Goal: Task Accomplishment & Management: Manage account settings

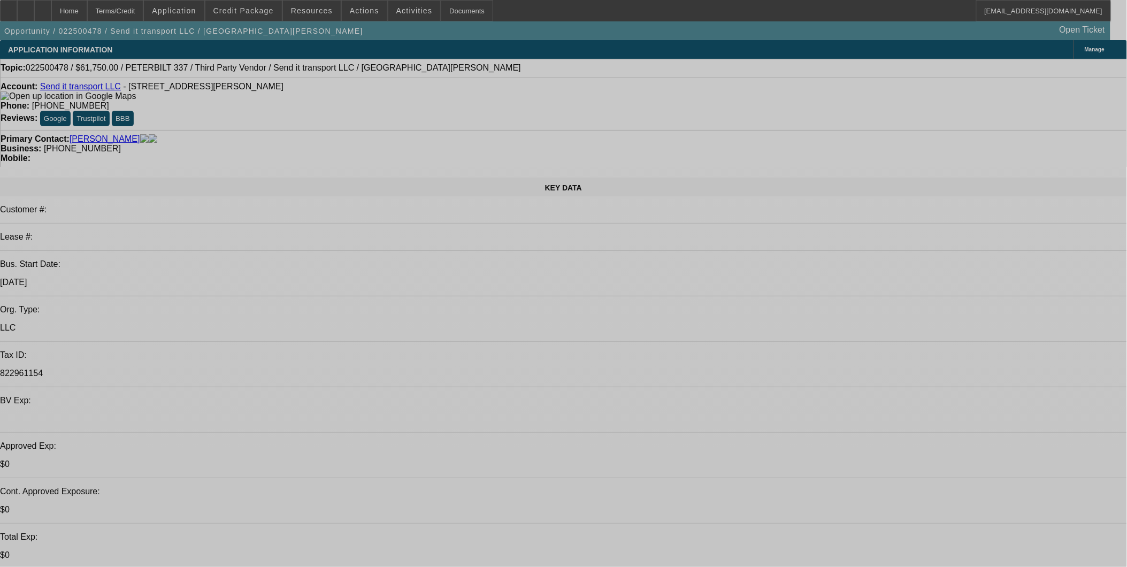
select select "0"
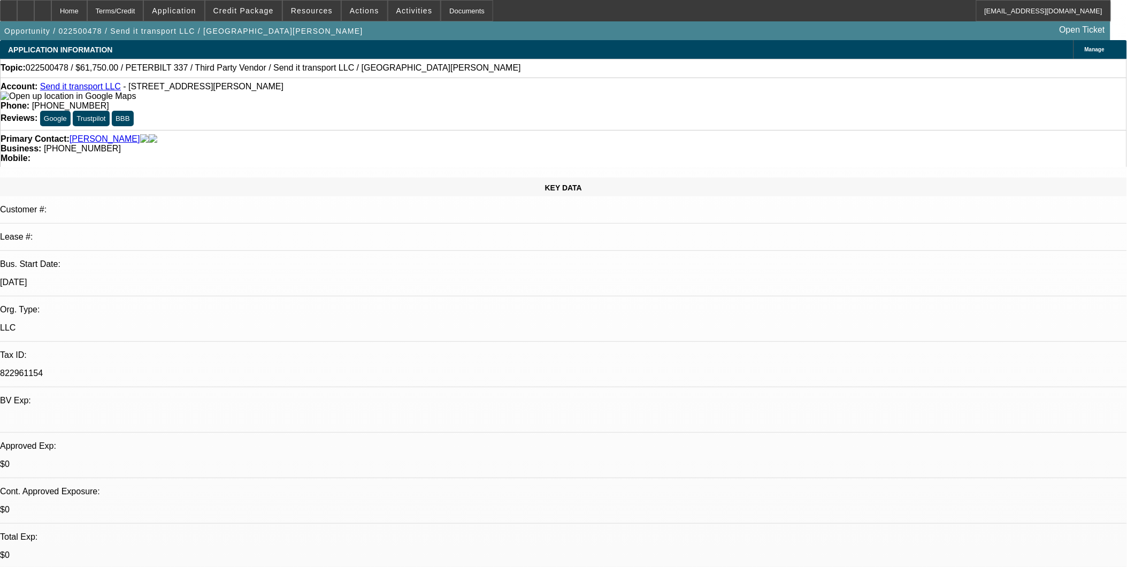
select select "0"
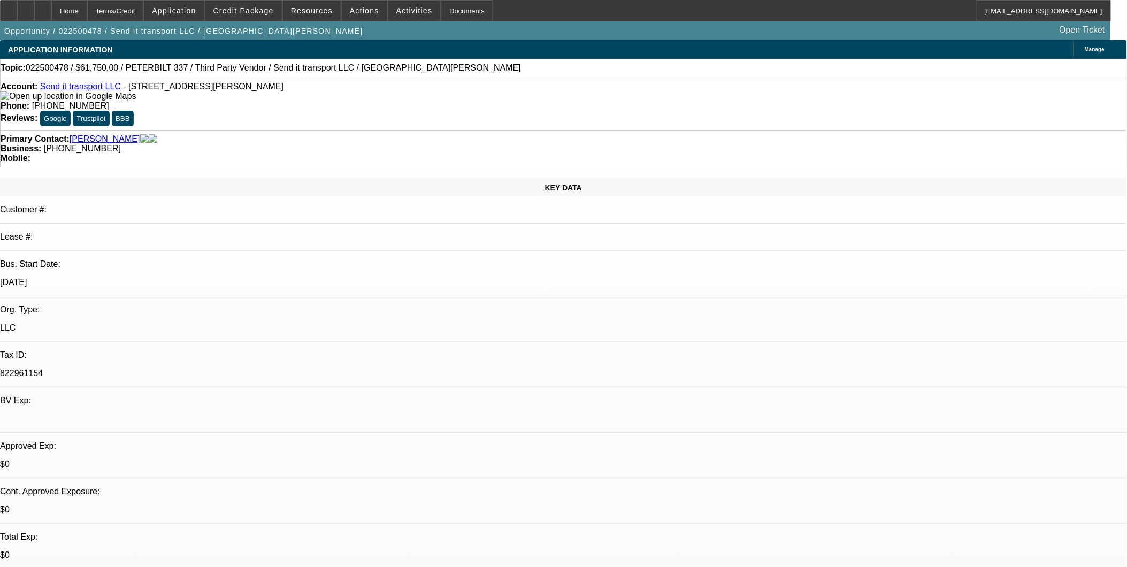
select select "0"
select select "1"
select select "2"
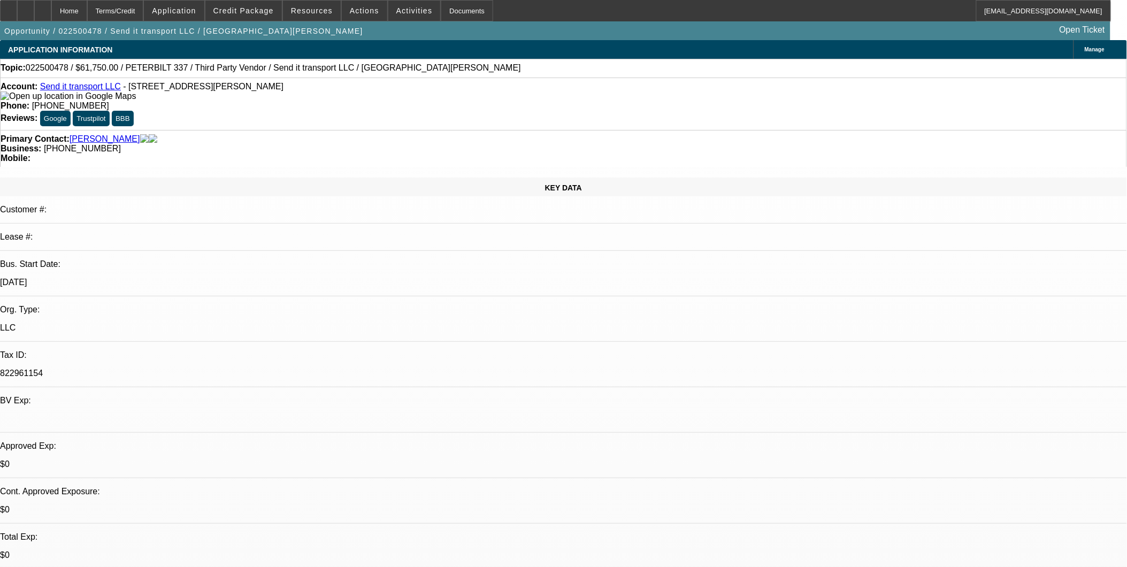
select select "6"
select select "1"
select select "3"
select select "6"
select select "1"
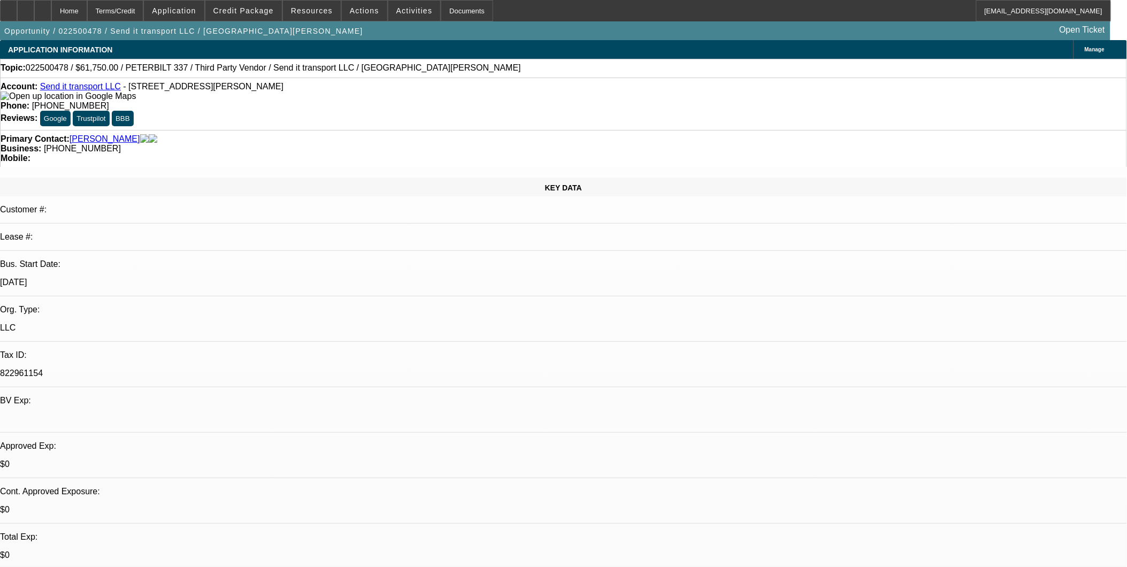
select select "3"
select select "6"
select select "1"
select select "6"
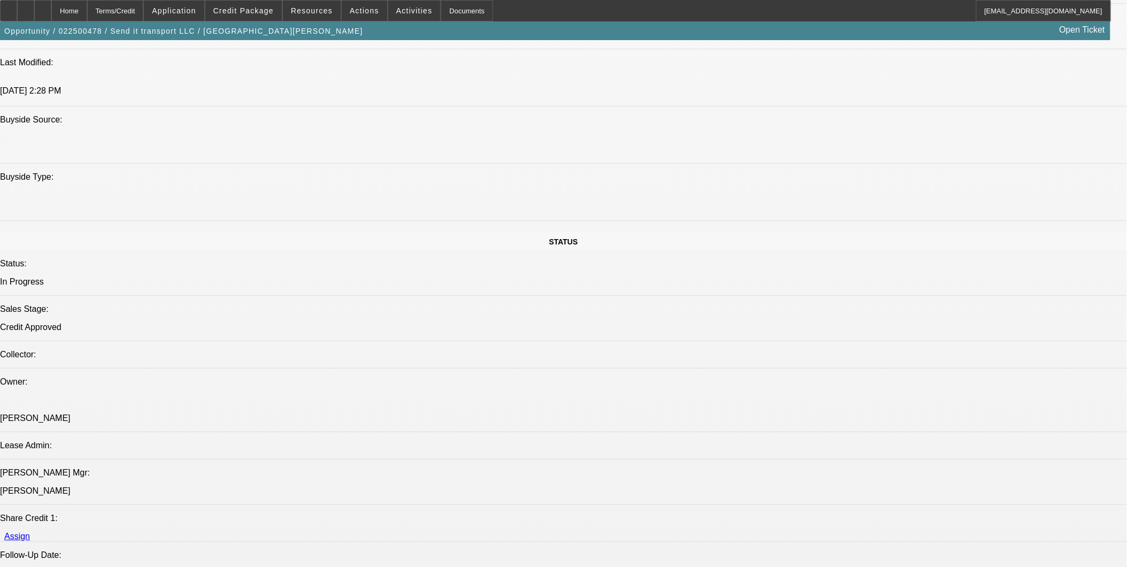
scroll to position [951, 0]
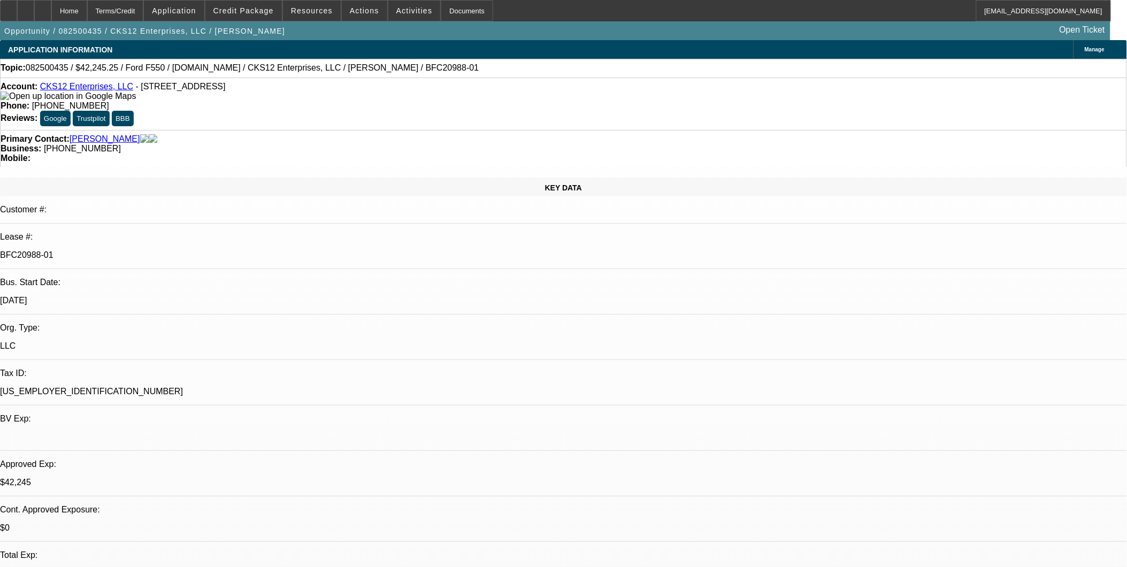
select select "0"
select select "2"
select select "0.1"
select select "0"
select select "2"
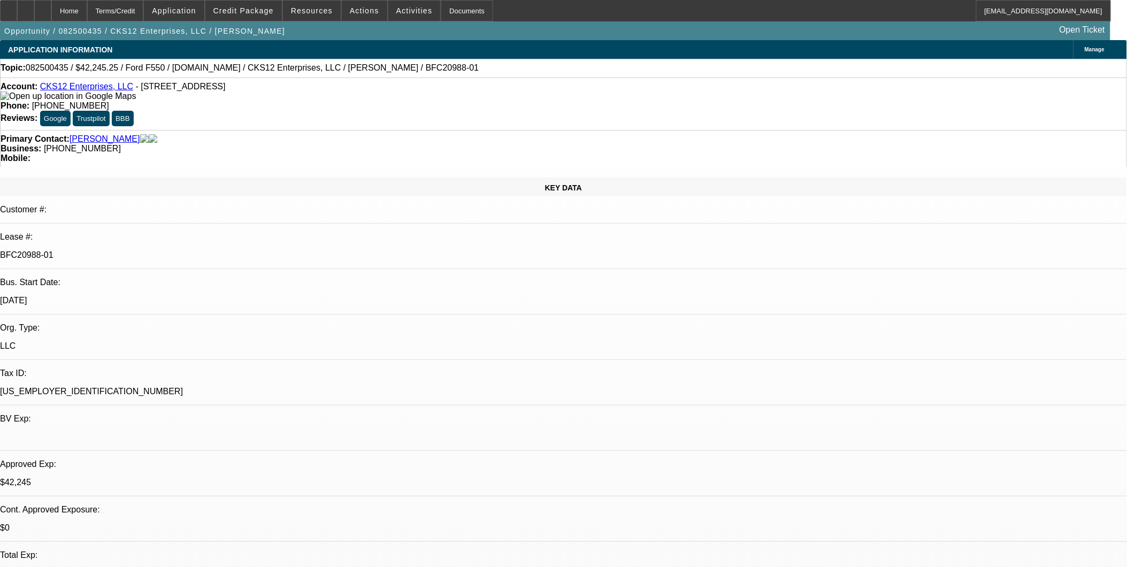
select select "0.1"
select select "0.15"
select select "0.1"
select select "0"
select select "2"
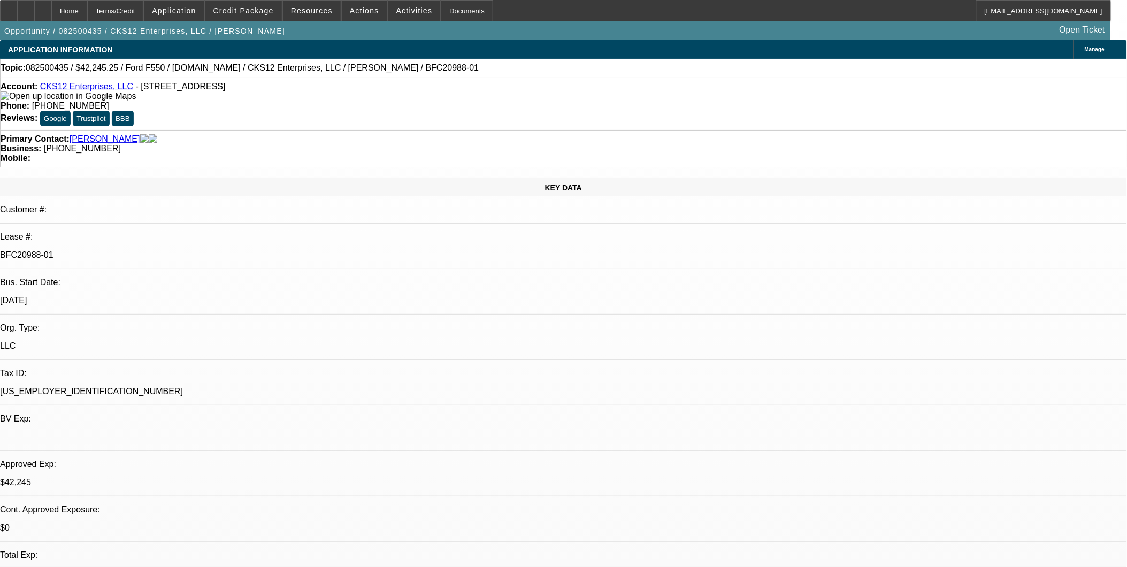
select select "0.1"
select select "1"
select select "2"
select select "4"
select select "1"
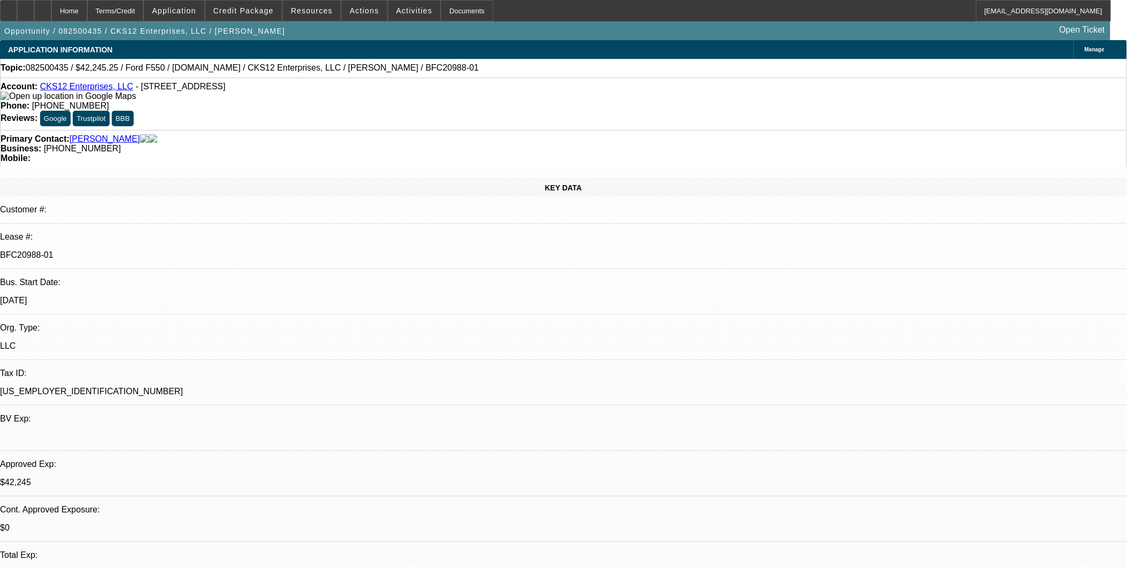
select select "2"
select select "4"
select select "1"
select select "2"
select select "4"
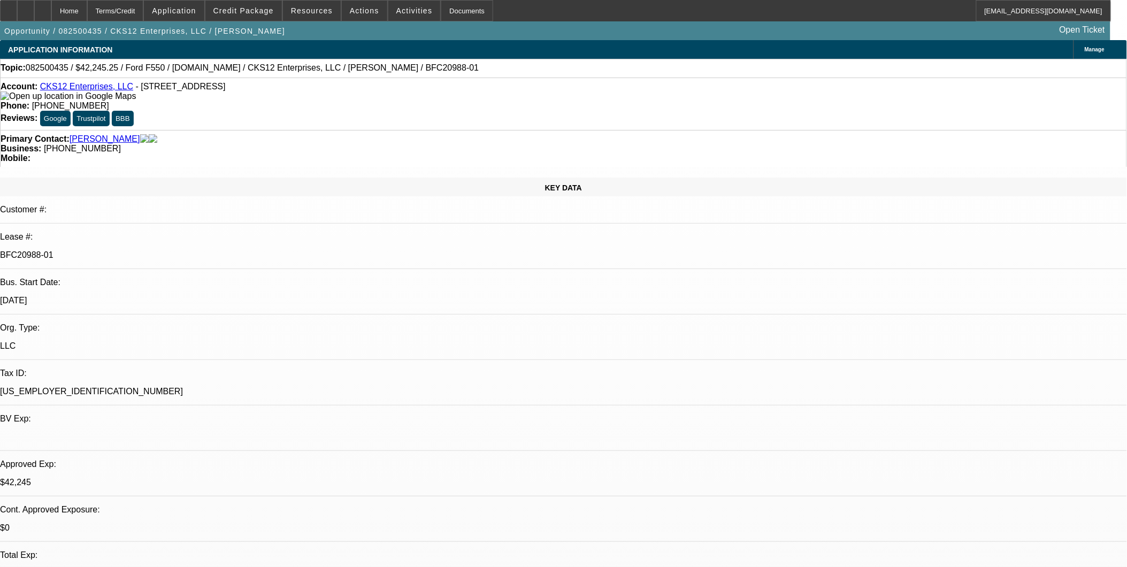
select select "1"
select select "2"
select select "4"
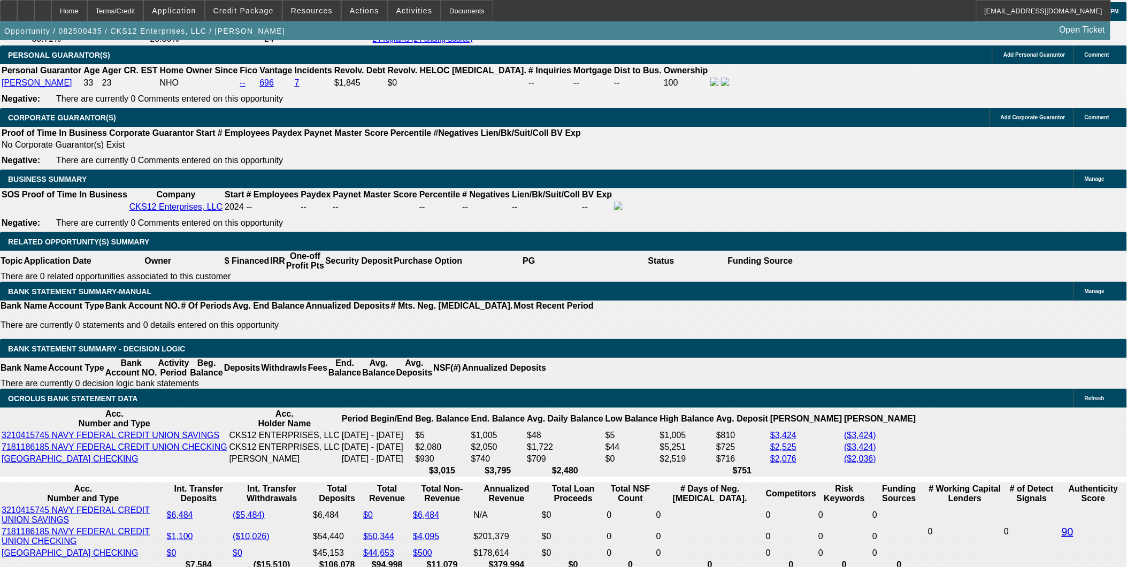
scroll to position [1605, 0]
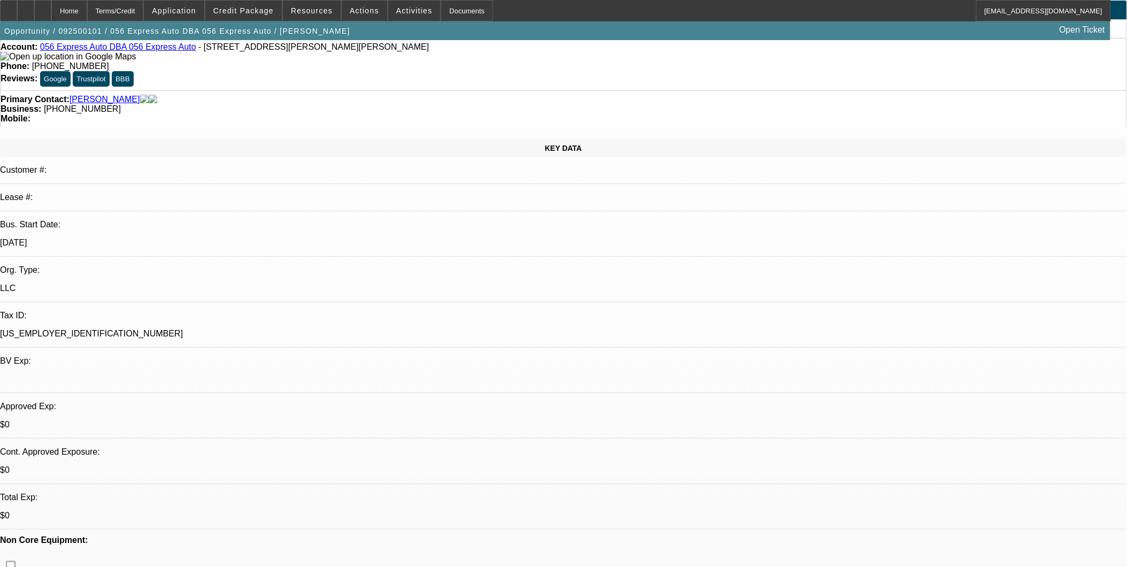
select select "0.1"
select select "0"
select select "0.1"
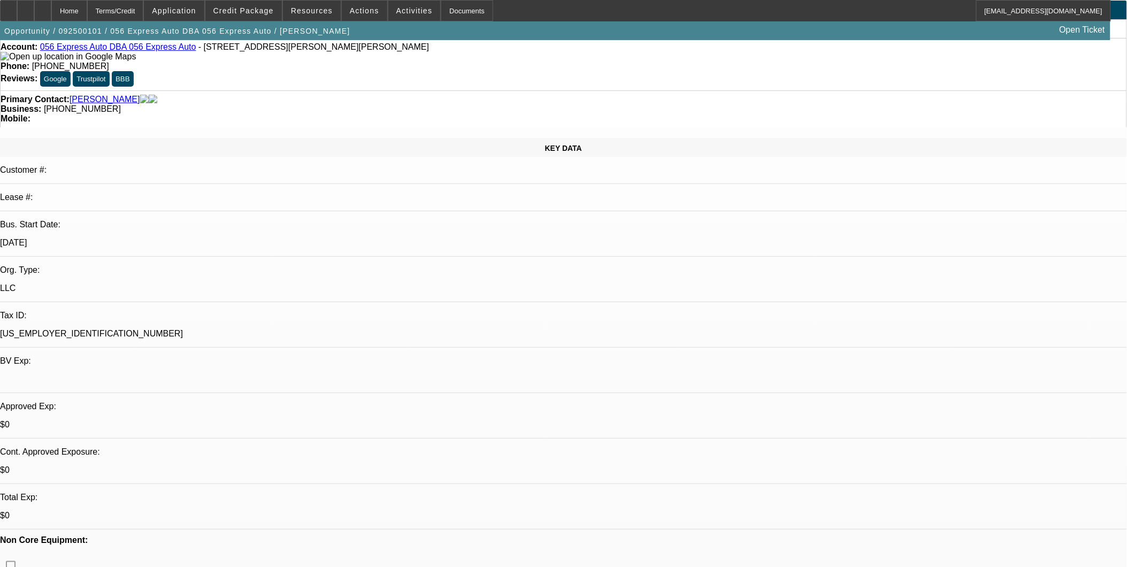
select select "0.15"
select select "2"
select select "0.1"
select select "1"
select select "2"
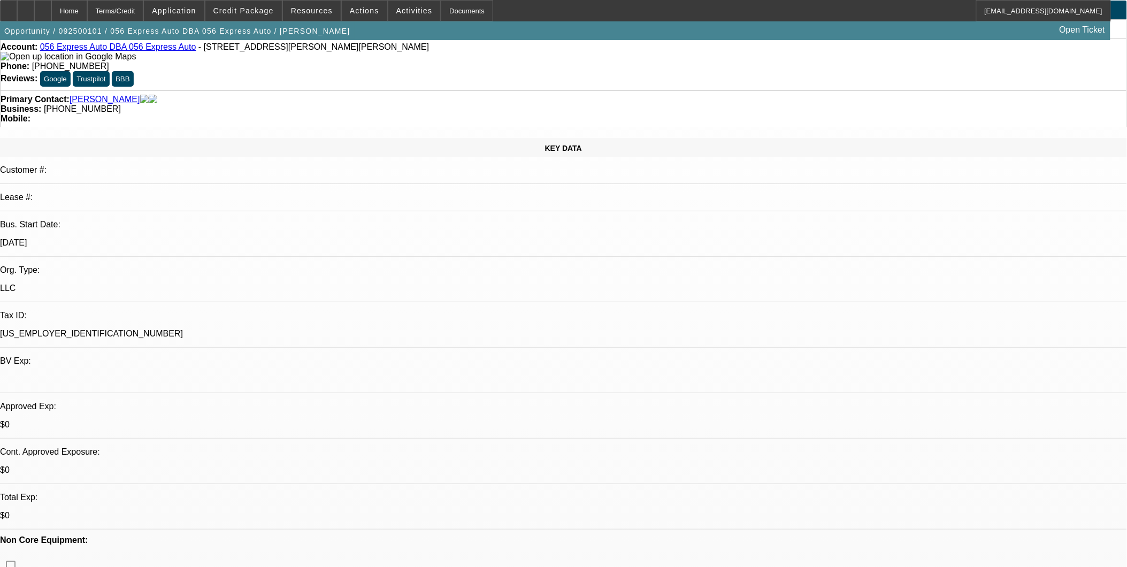
select select "4"
select select "1"
select select "2"
select select "4"
select select "1"
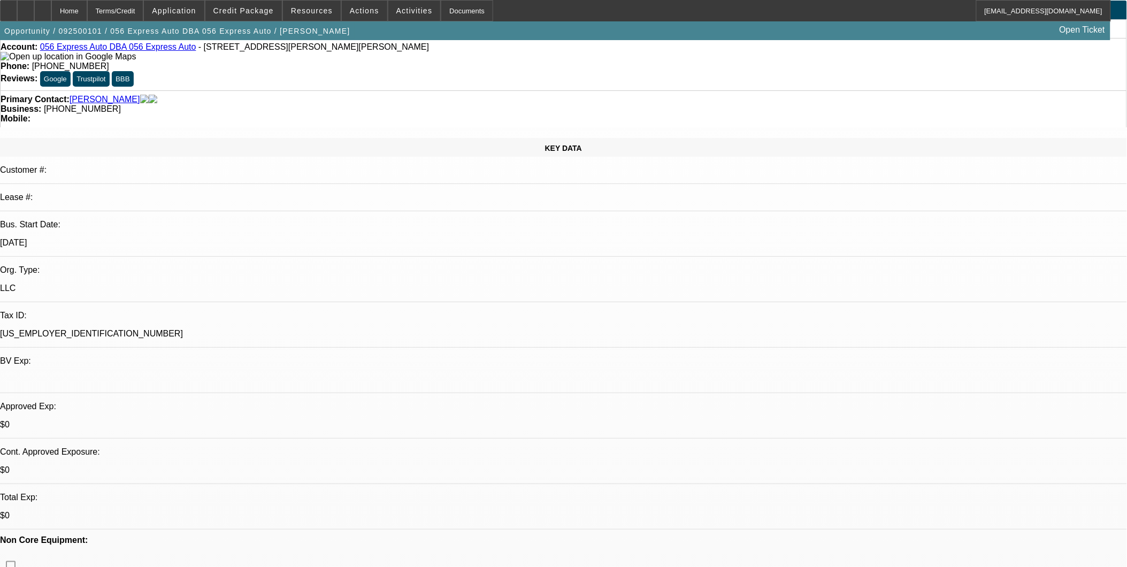
select select "2"
select select "4"
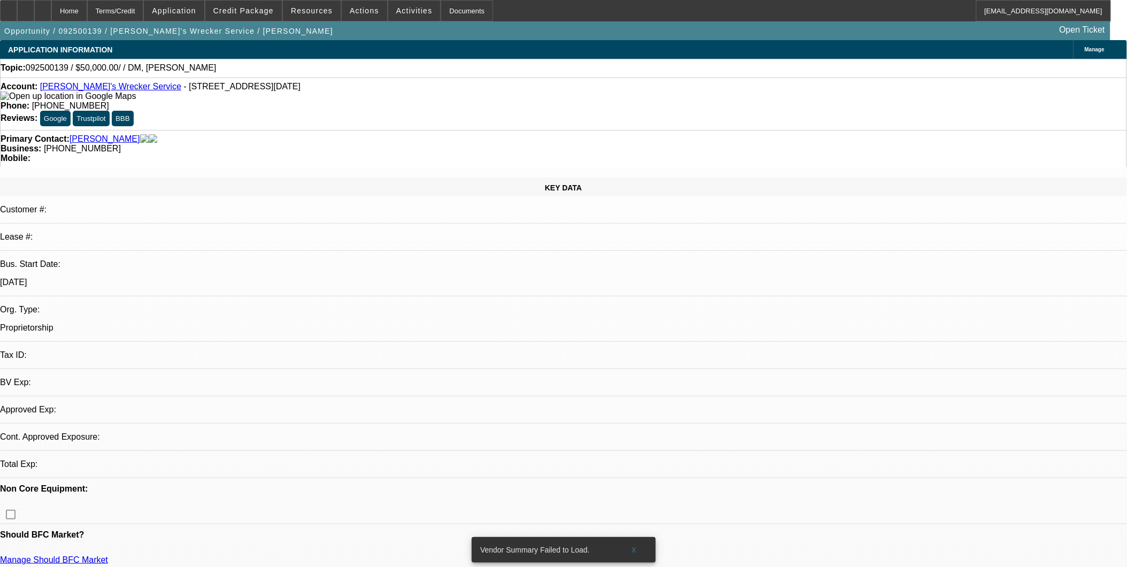
select select "0"
select select "2"
select select "0.1"
select select "4"
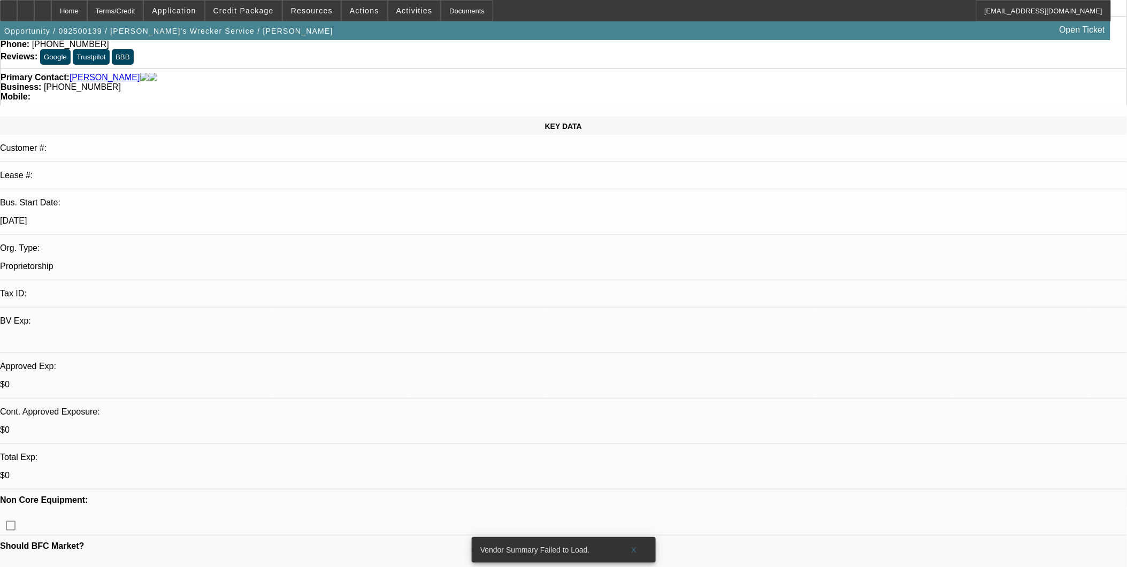
scroll to position [59, 0]
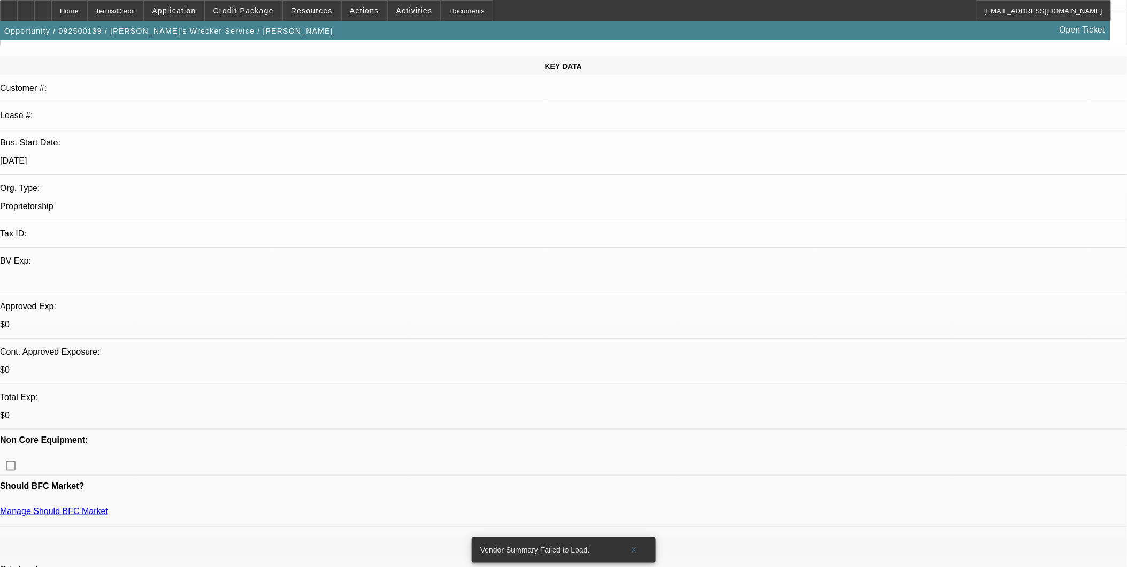
scroll to position [0, 0]
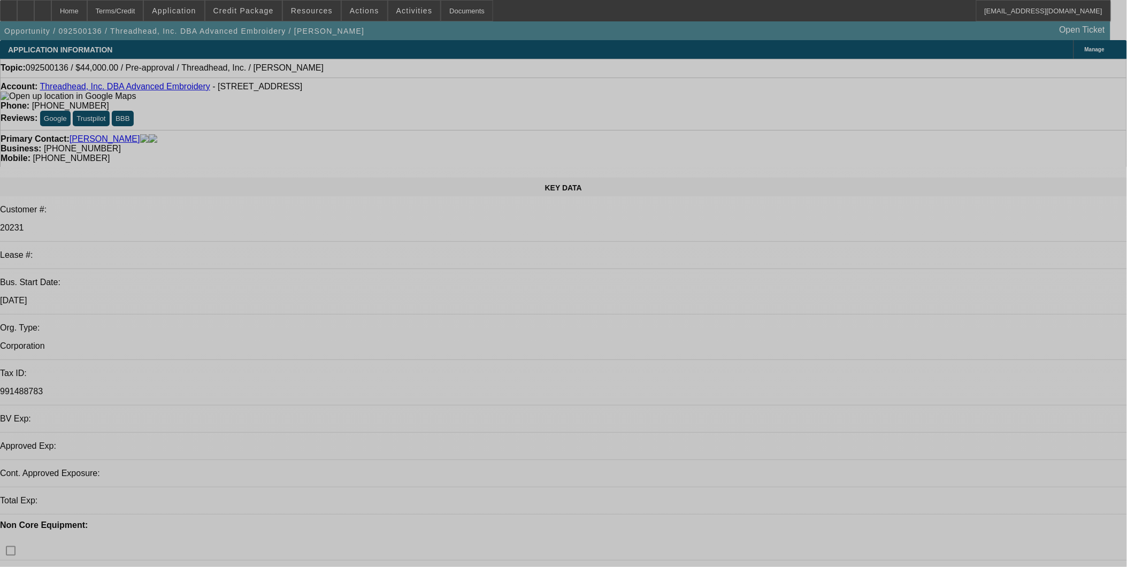
select select "0"
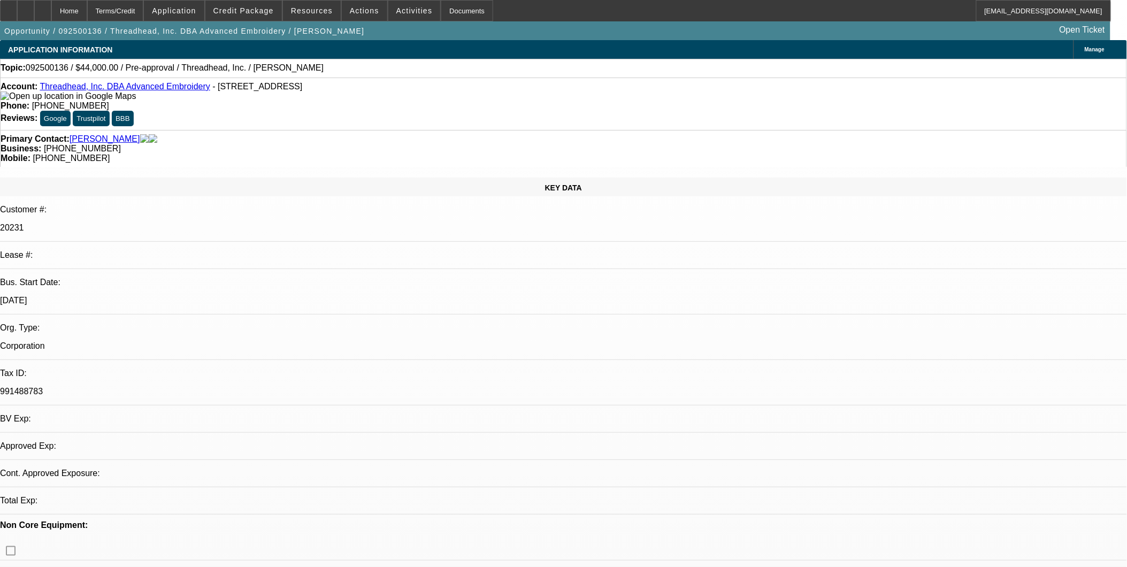
select select "2"
select select "0.1"
select select "4"
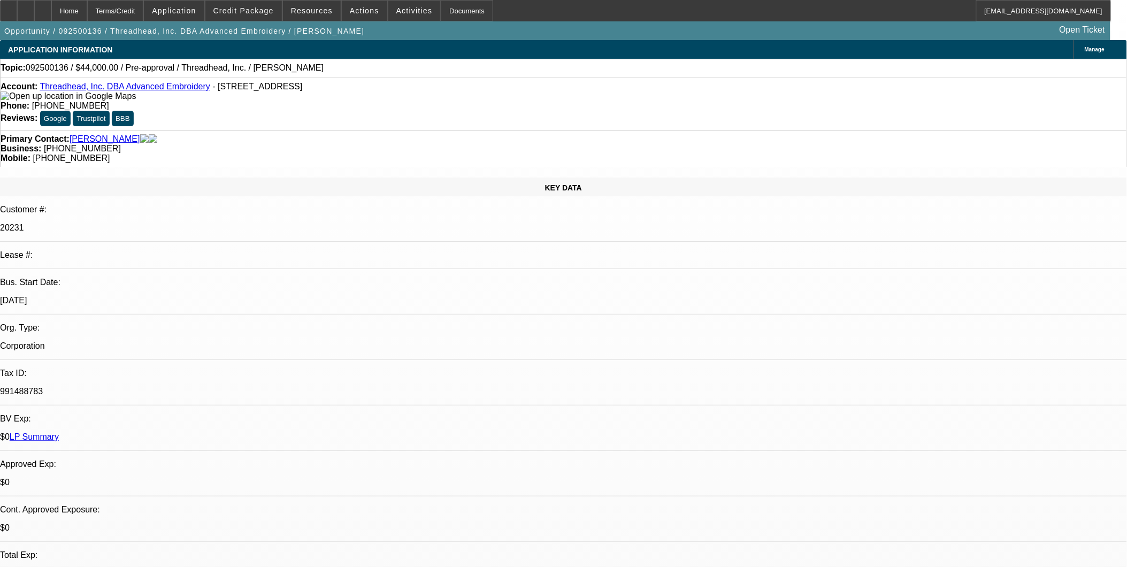
scroll to position [59, 0]
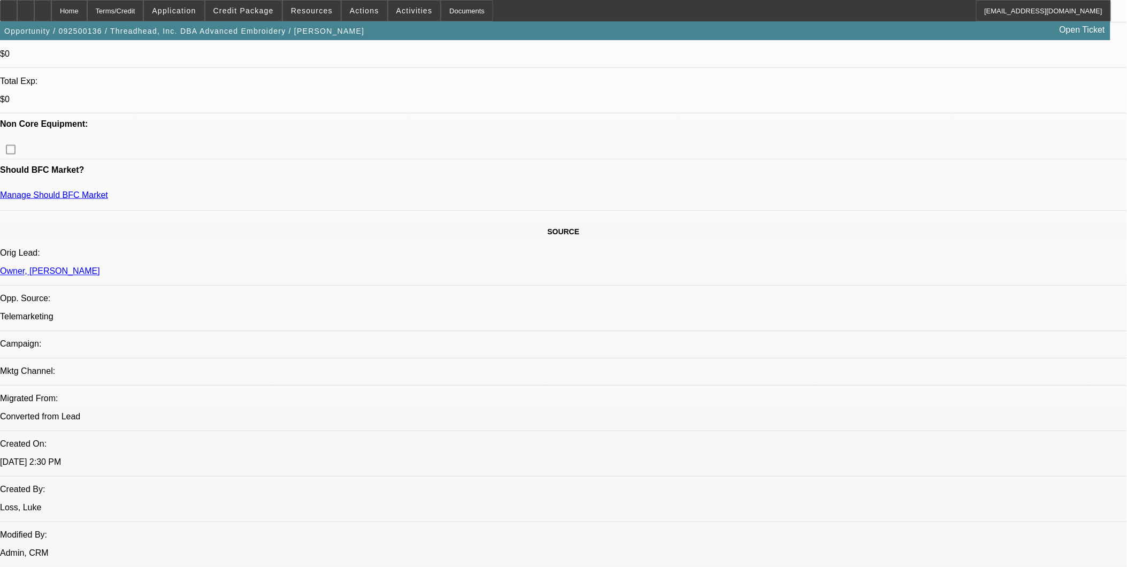
scroll to position [475, 0]
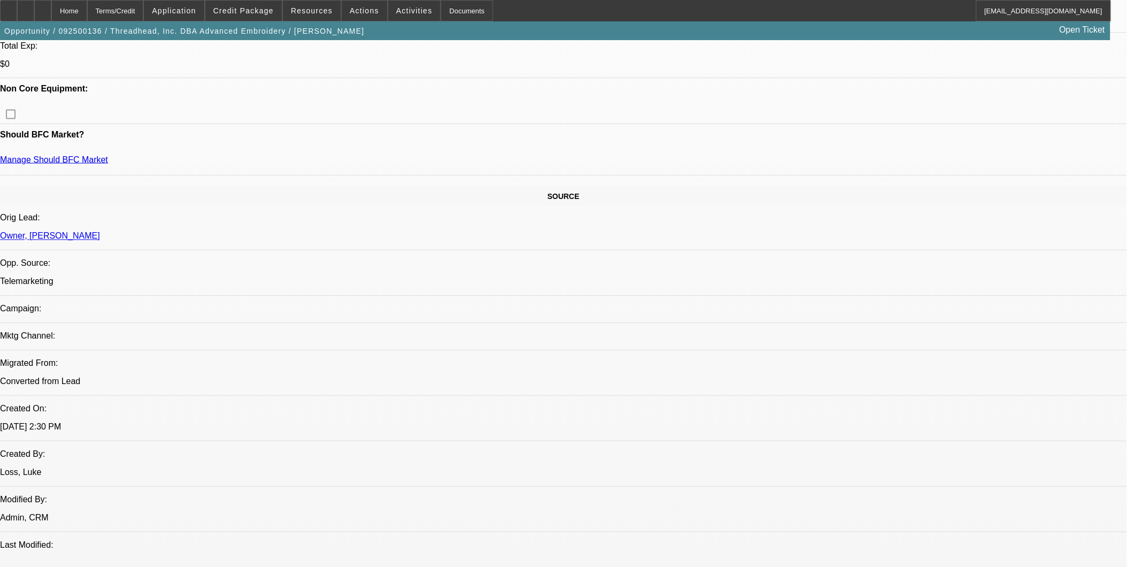
scroll to position [535, 0]
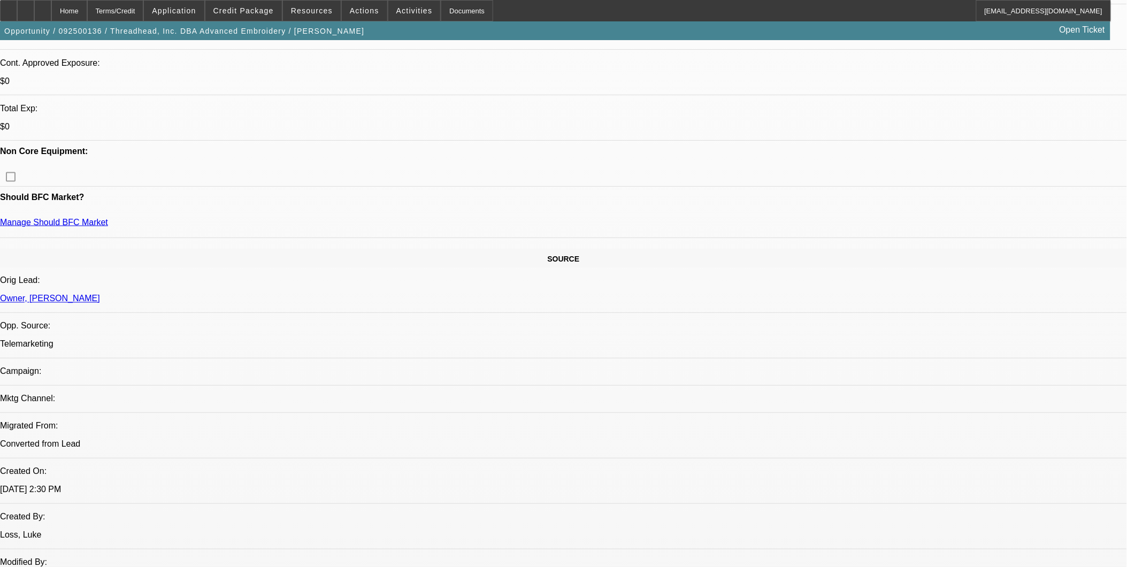
scroll to position [297, 0]
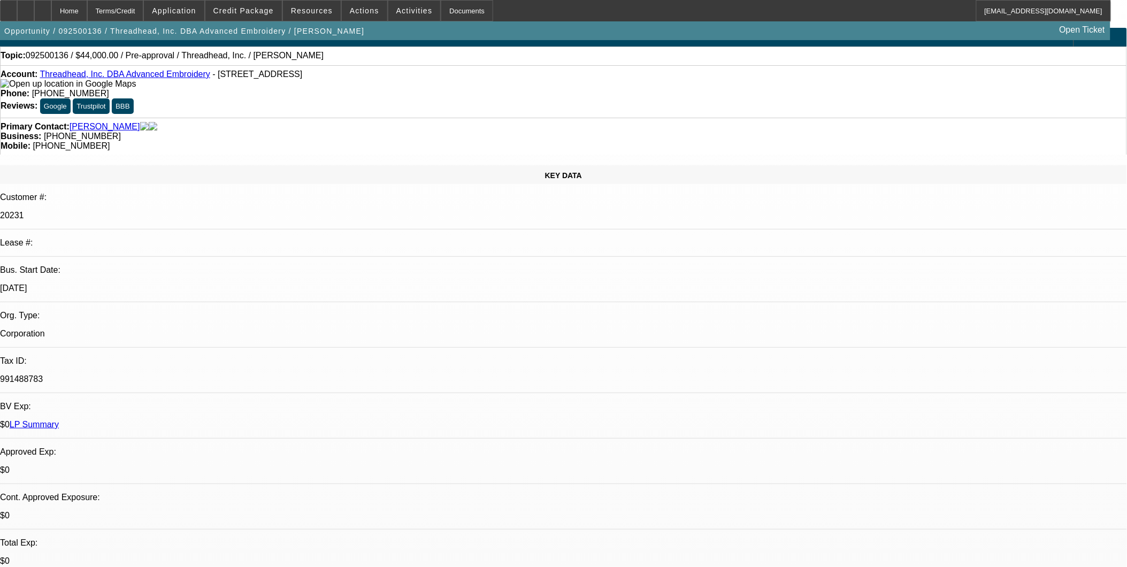
scroll to position [0, 0]
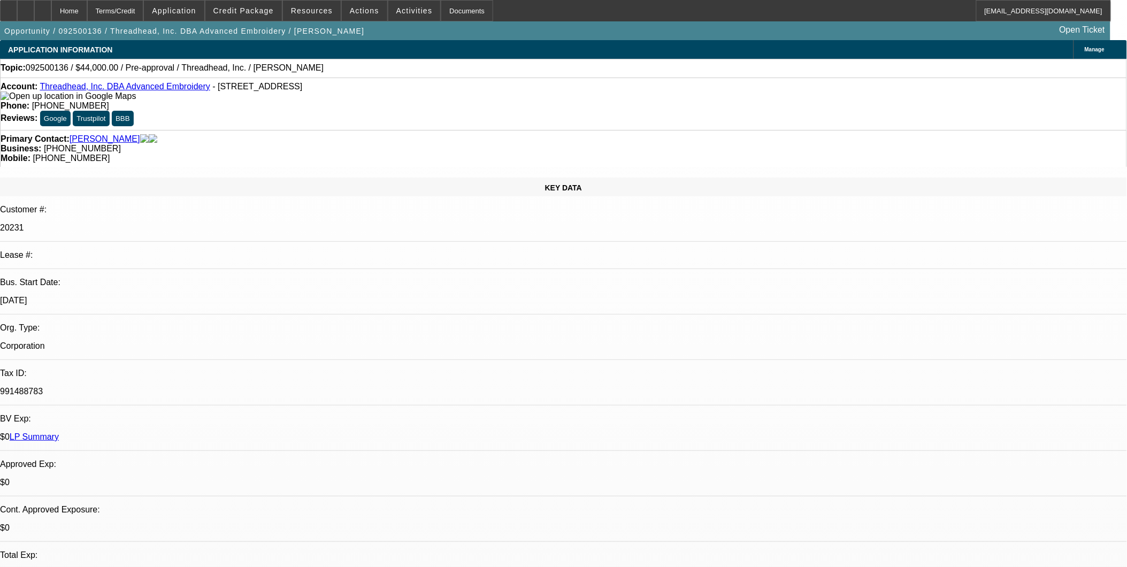
drag, startPoint x: 459, startPoint y: 169, endPoint x: 370, endPoint y: 167, distance: 88.8
click at [205, 178] on div "KEY DATA" at bounding box center [563, 187] width 1127 height 19
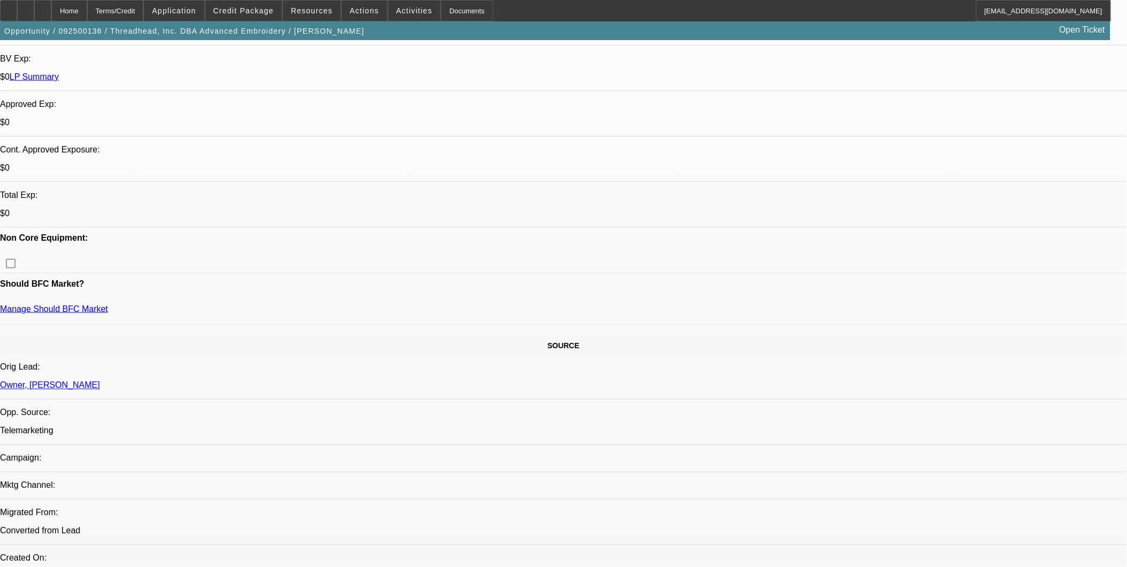
scroll to position [416, 0]
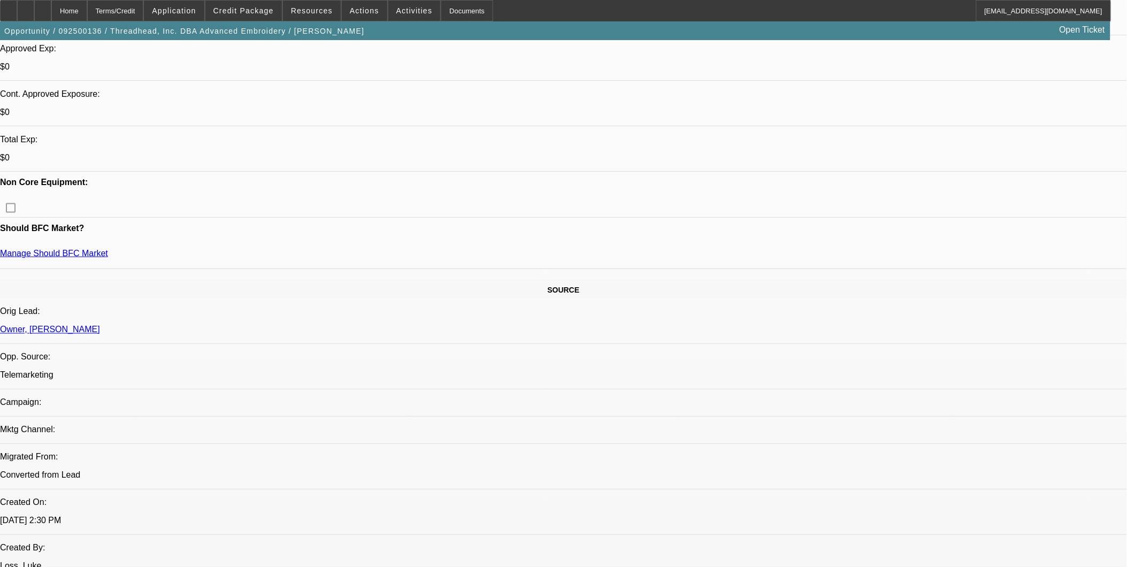
drag, startPoint x: 345, startPoint y: 213, endPoint x: 339, endPoint y: 212, distance: 6.4
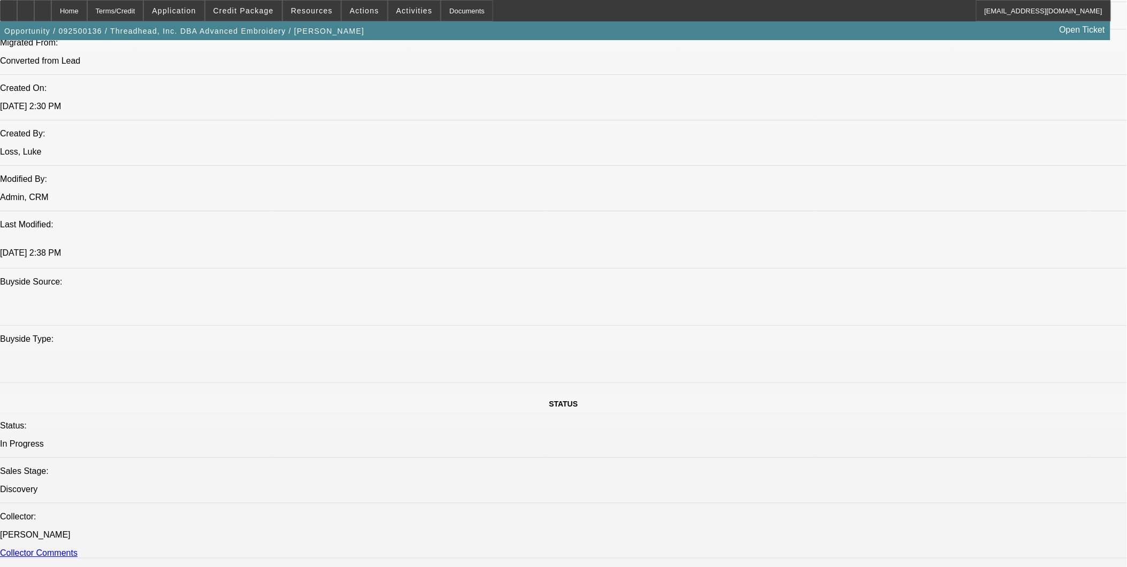
scroll to position [832, 0]
click at [247, 11] on span "Credit Package" at bounding box center [243, 10] width 60 height 9
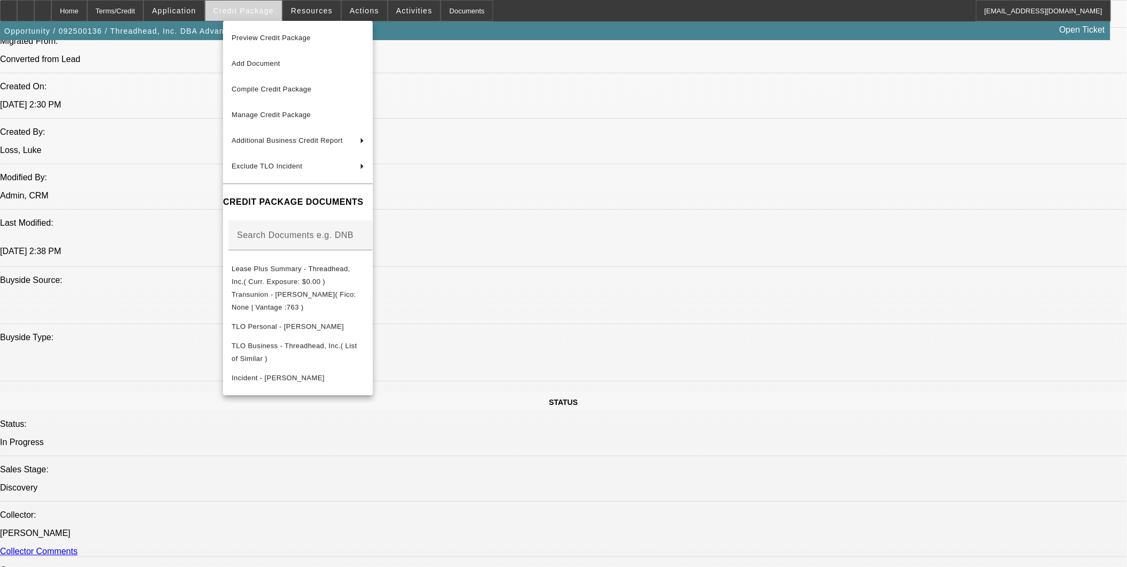
click at [249, 11] on div at bounding box center [563, 283] width 1127 height 567
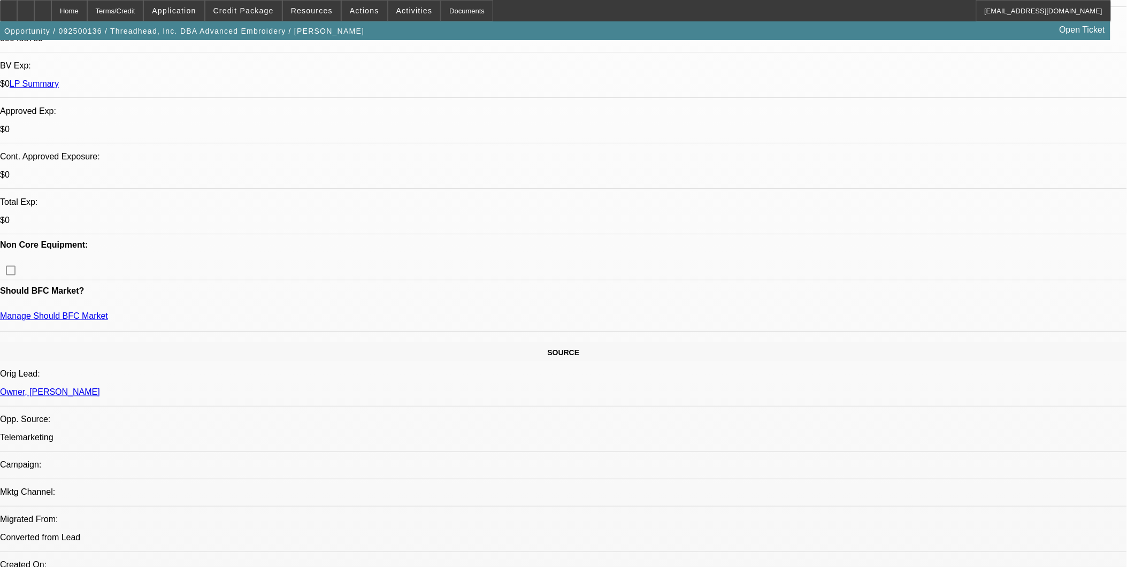
scroll to position [297, 0]
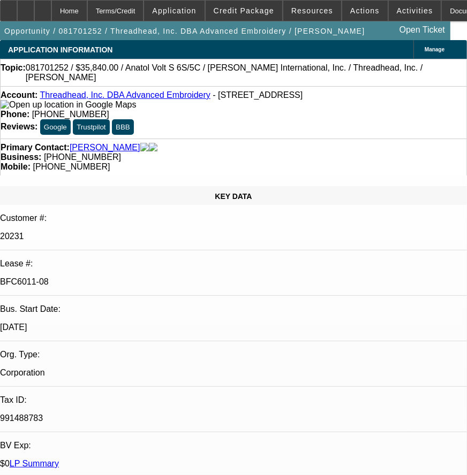
select select "0"
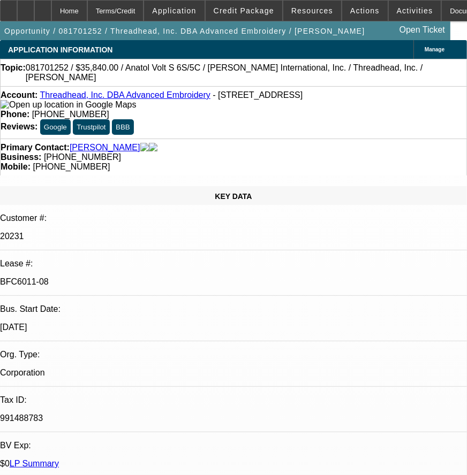
select select "0"
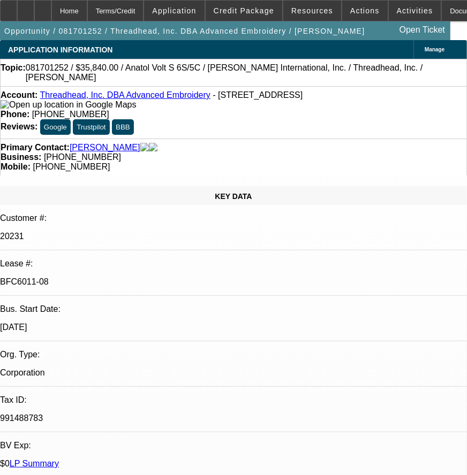
select select "0"
select select "1"
select select "6"
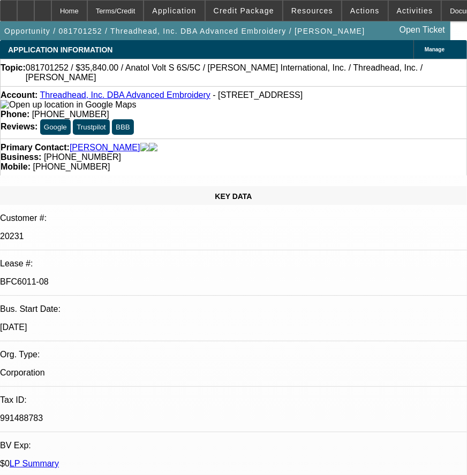
select select "1"
select select "6"
select select "1"
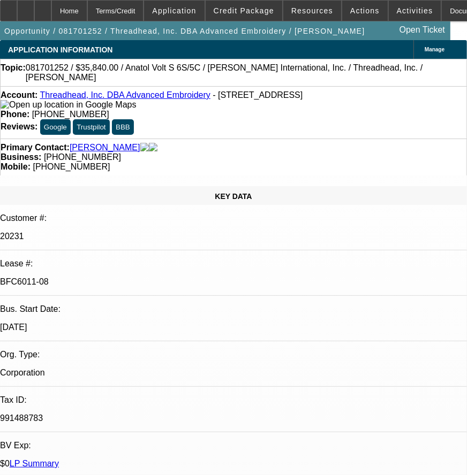
select select "6"
select select "1"
select select "6"
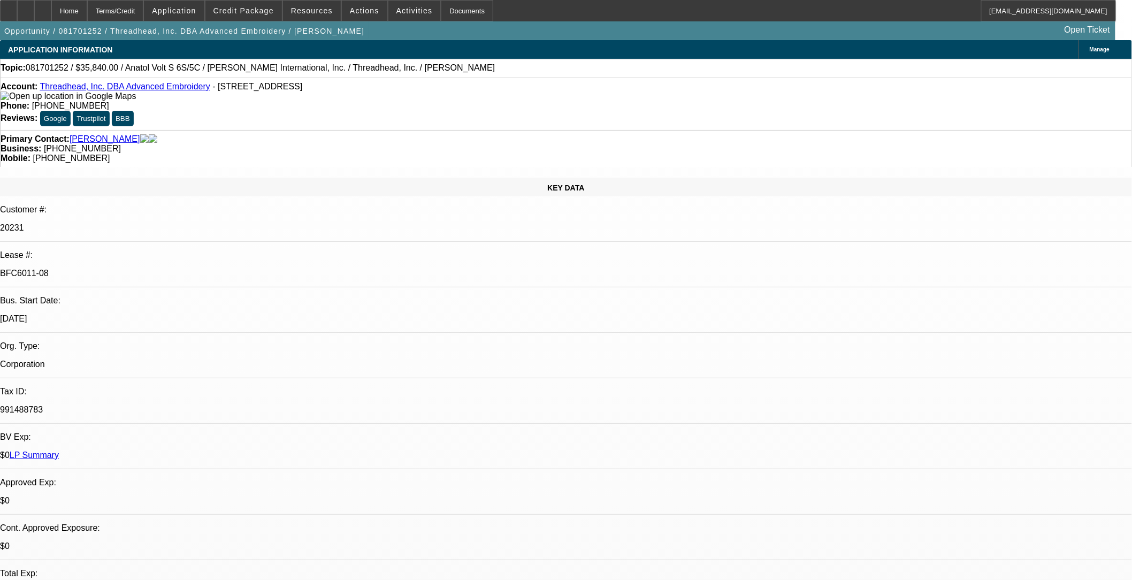
select select "0"
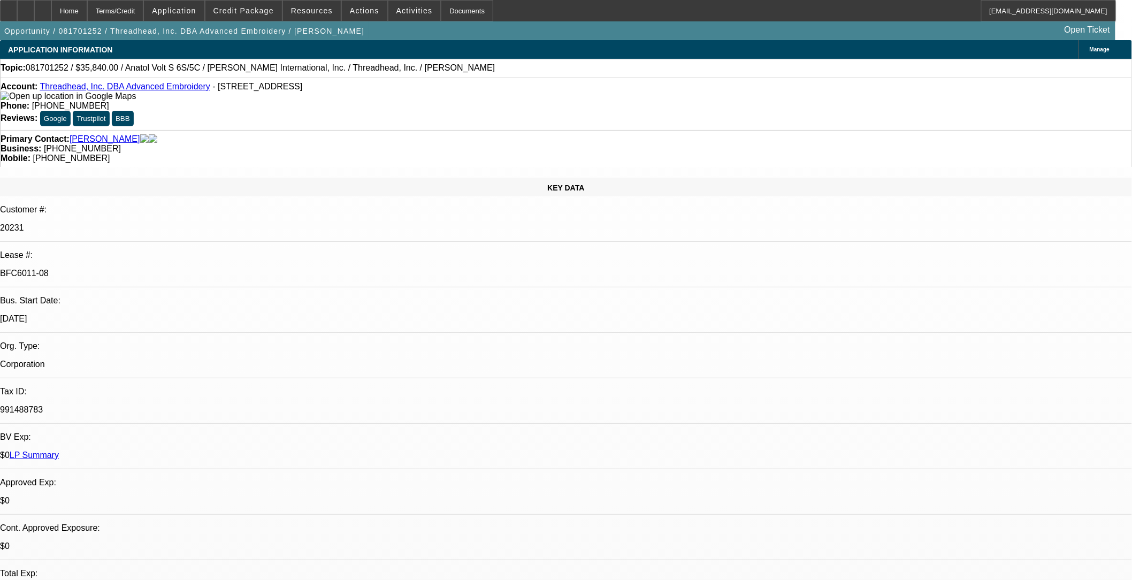
select select "0"
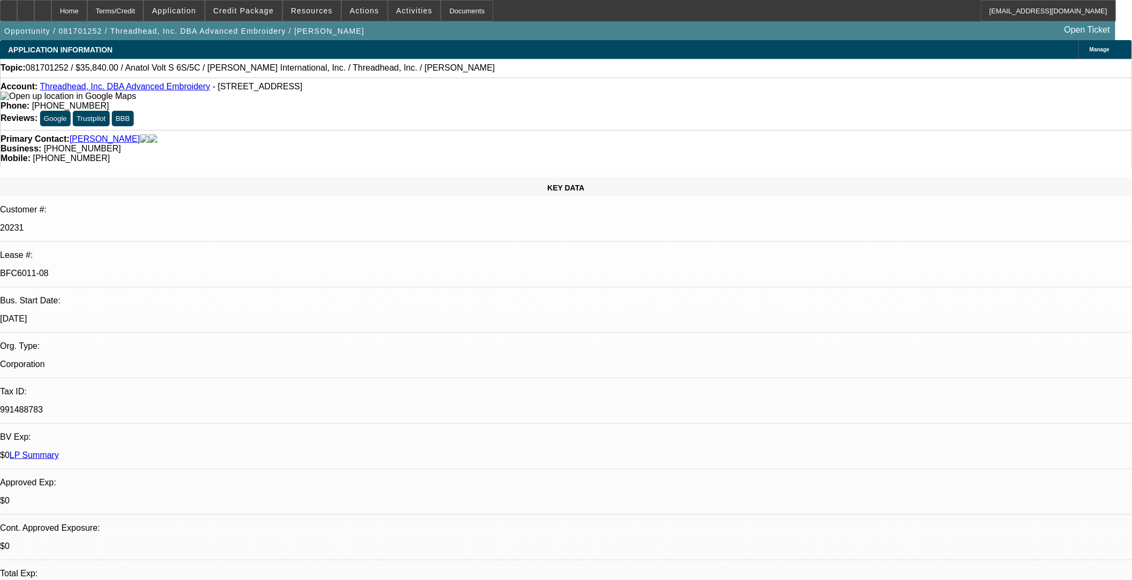
select select "0"
select select "1"
select select "6"
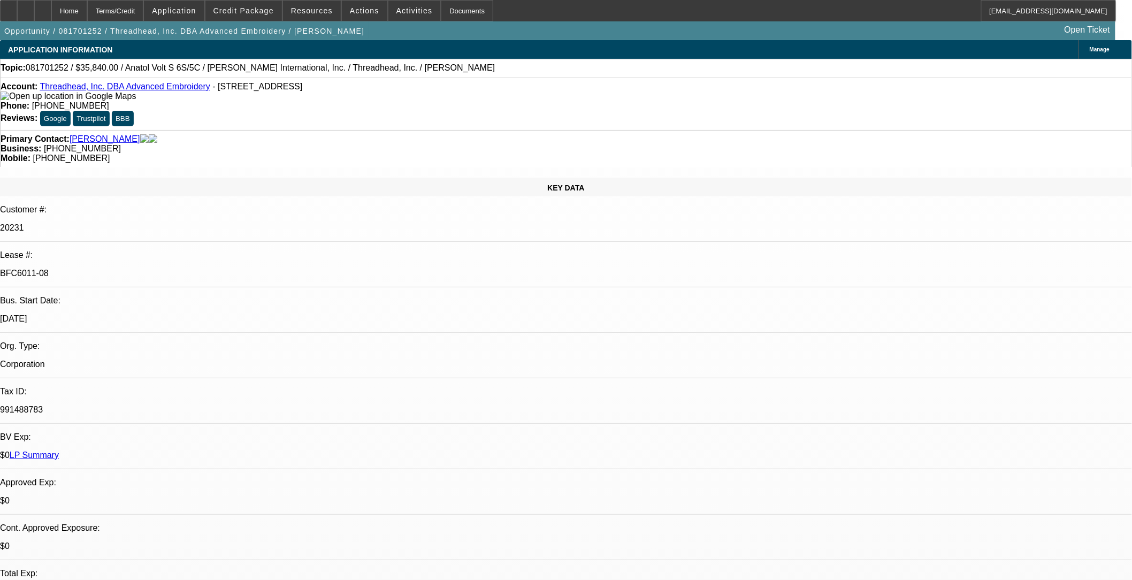
select select "1"
select select "6"
select select "1"
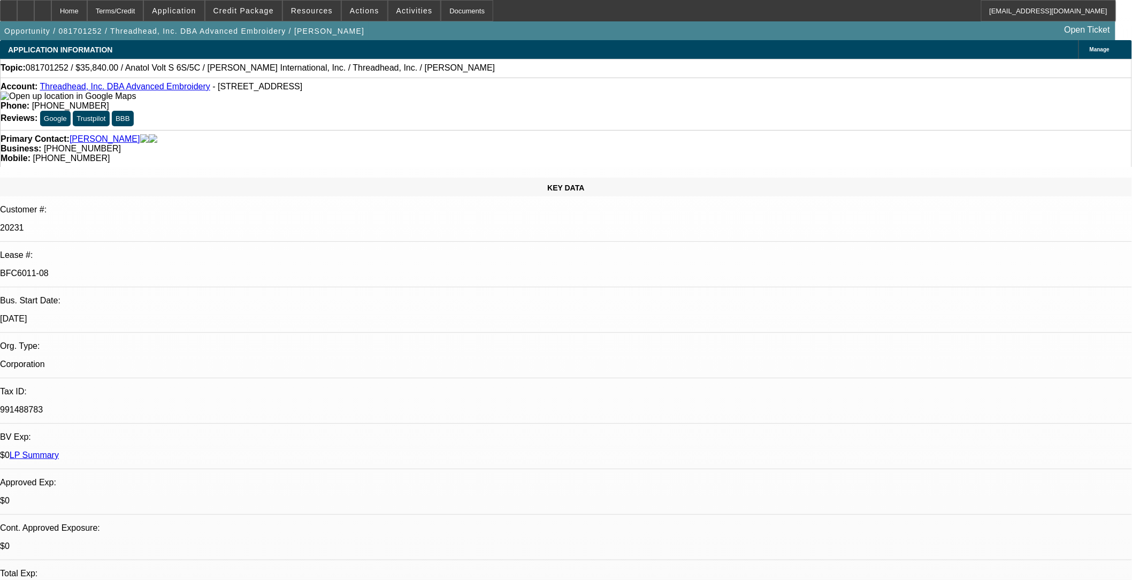
select select "6"
select select "1"
select select "6"
click at [256, 10] on span "Credit Package" at bounding box center [243, 10] width 60 height 9
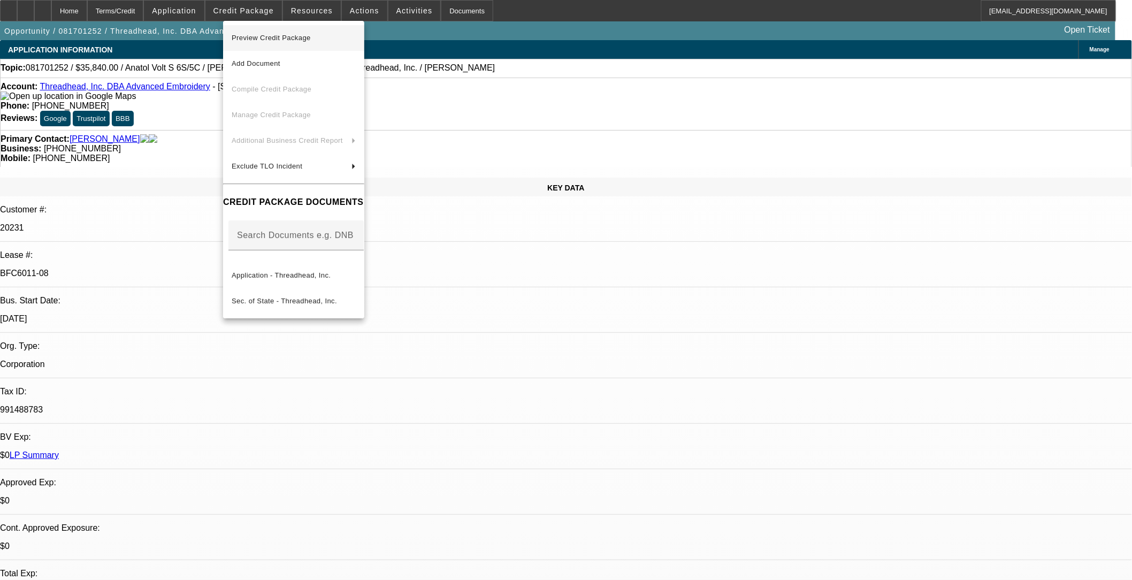
click at [325, 42] on span "Preview Credit Package" at bounding box center [294, 38] width 124 height 13
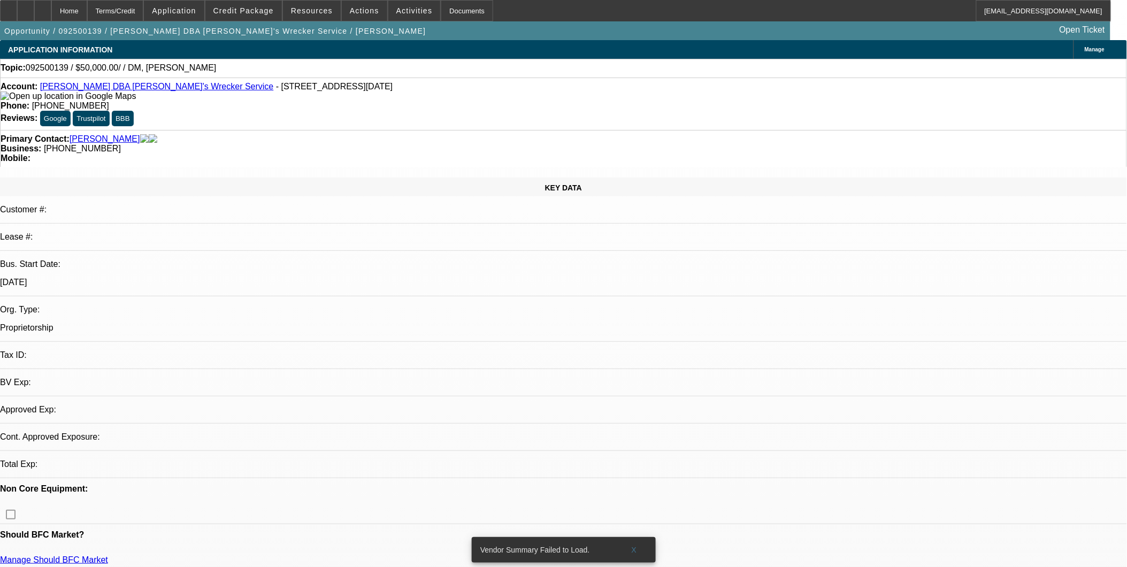
select select "0"
select select "2"
select select "0.1"
select select "1"
select select "2"
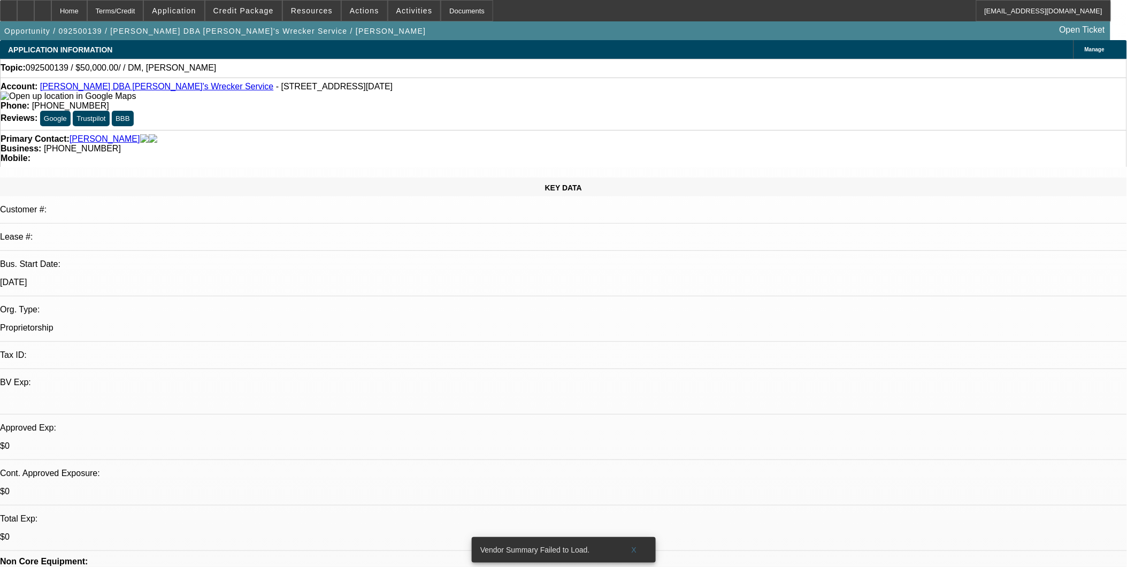
select select "4"
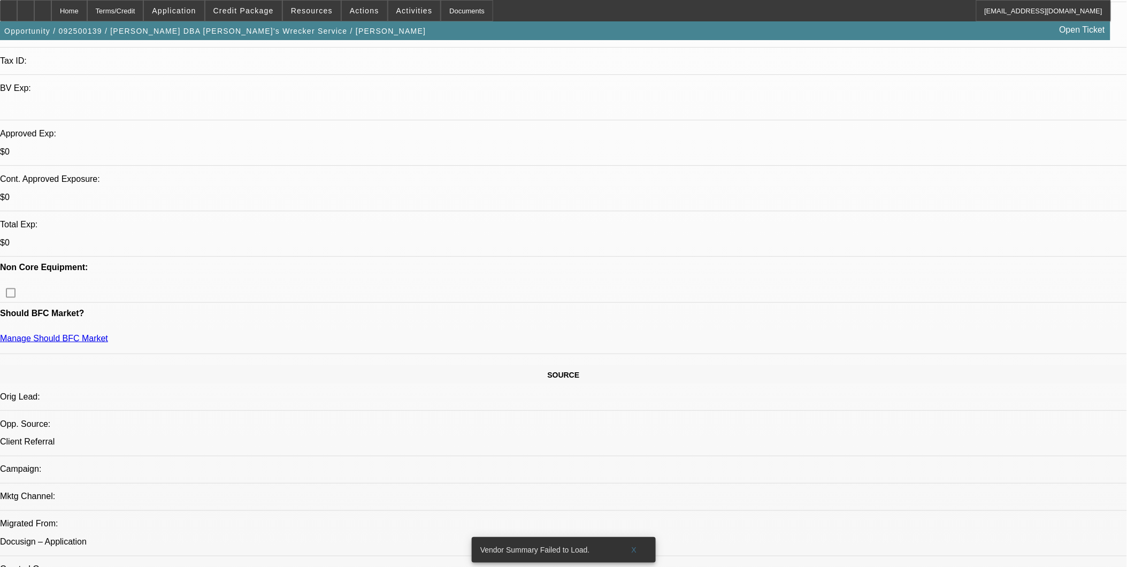
scroll to position [297, 0]
click at [250, 7] on span "Credit Package" at bounding box center [243, 10] width 60 height 9
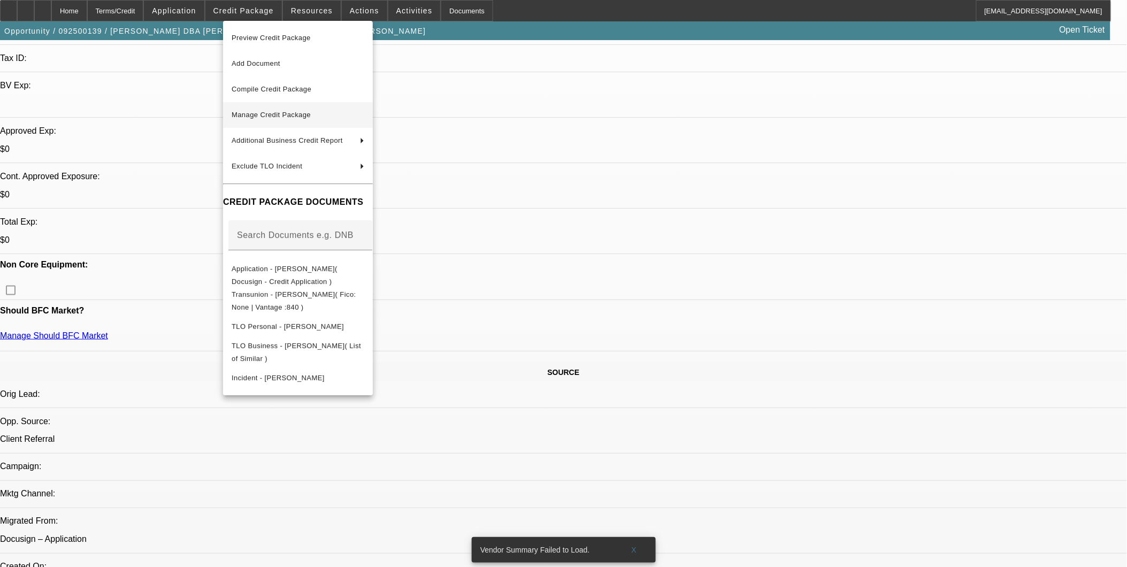
click at [325, 111] on span "Manage Credit Package" at bounding box center [298, 115] width 133 height 13
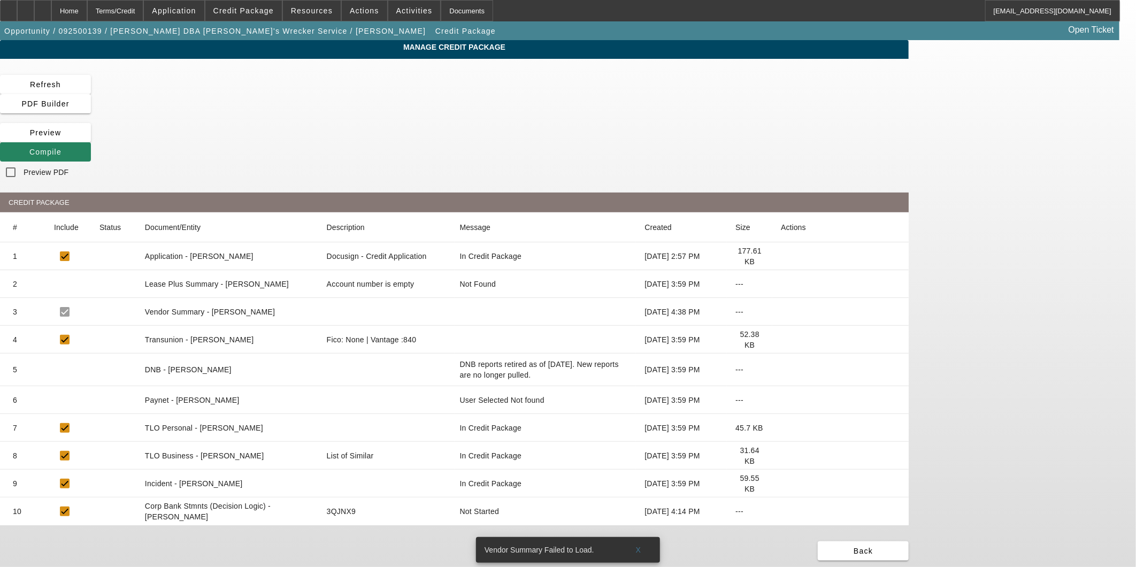
click at [781, 400] on icon at bounding box center [781, 400] width 0 height 0
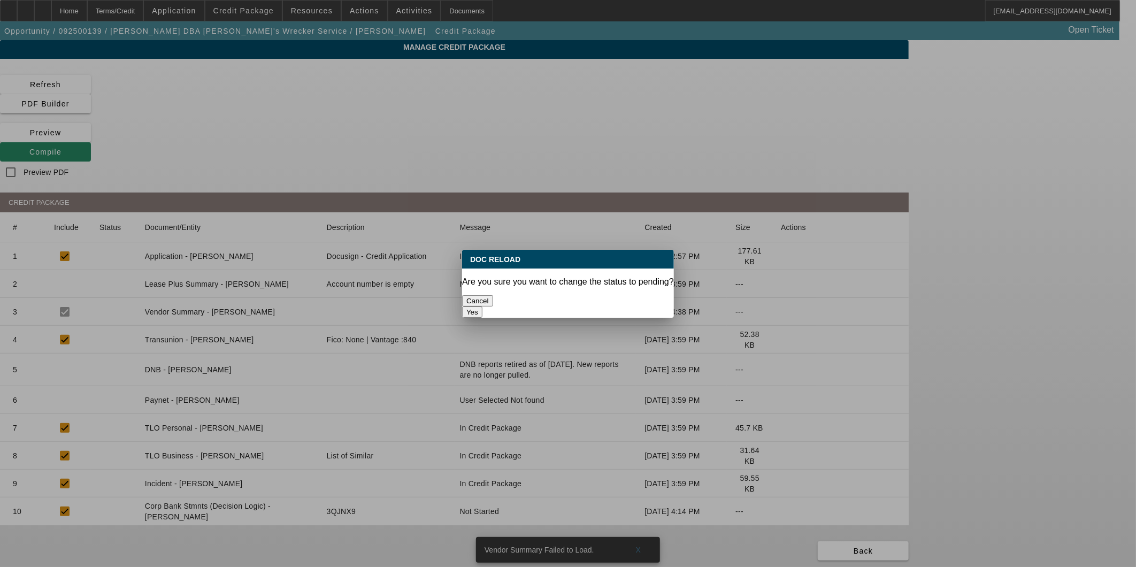
click at [628, 279] on p "Are you sure you want to change the status to pending?" at bounding box center [568, 282] width 212 height 10
click at [483, 307] on button "Yes" at bounding box center [472, 312] width 20 height 11
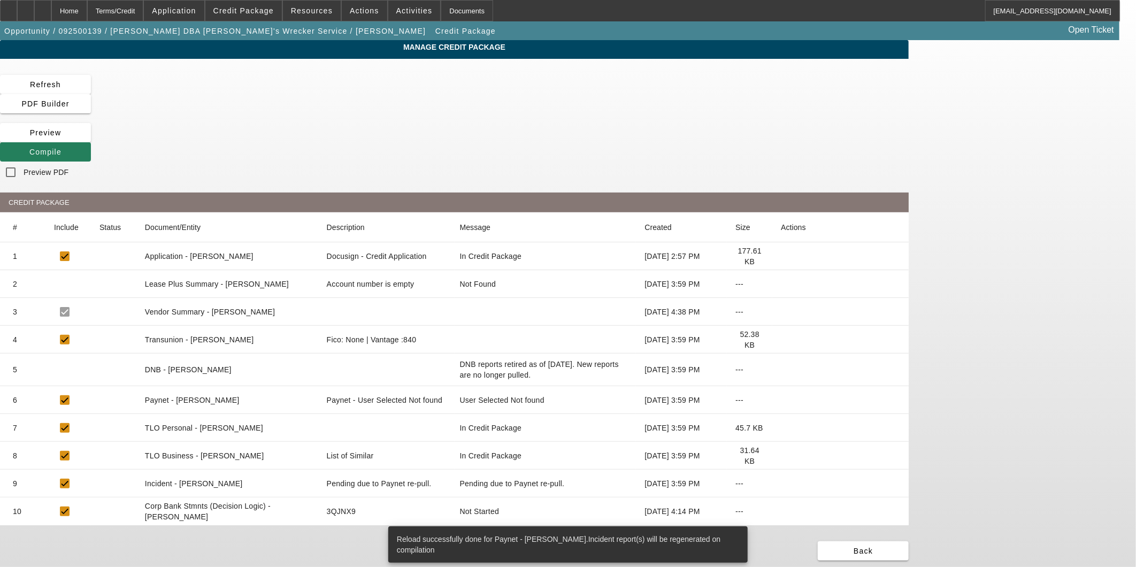
click at [62, 148] on span "Compile" at bounding box center [45, 152] width 32 height 9
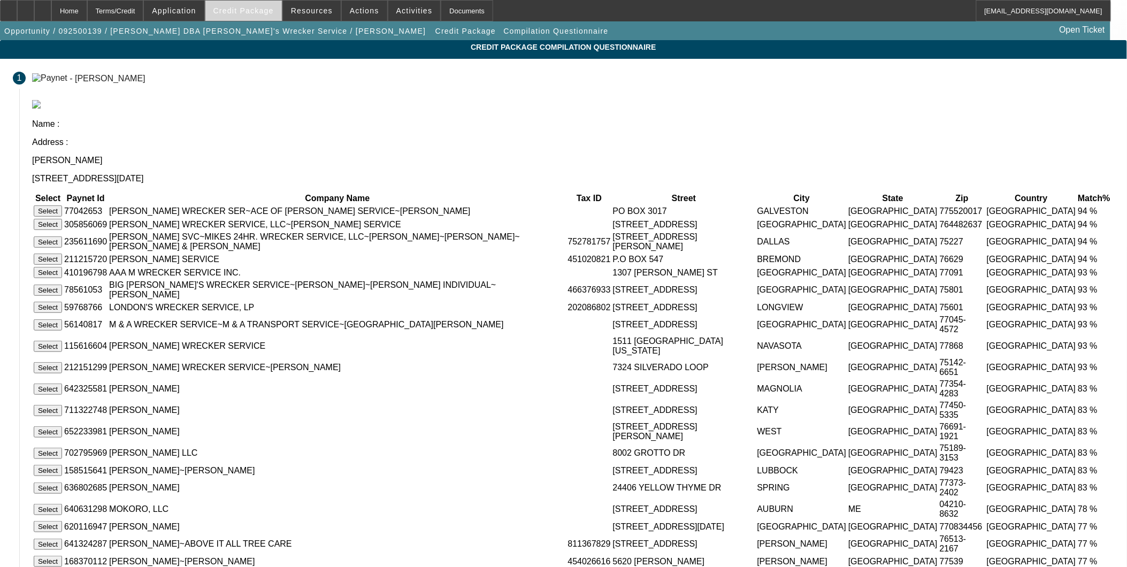
click at [261, 12] on span "Credit Package" at bounding box center [243, 10] width 60 height 9
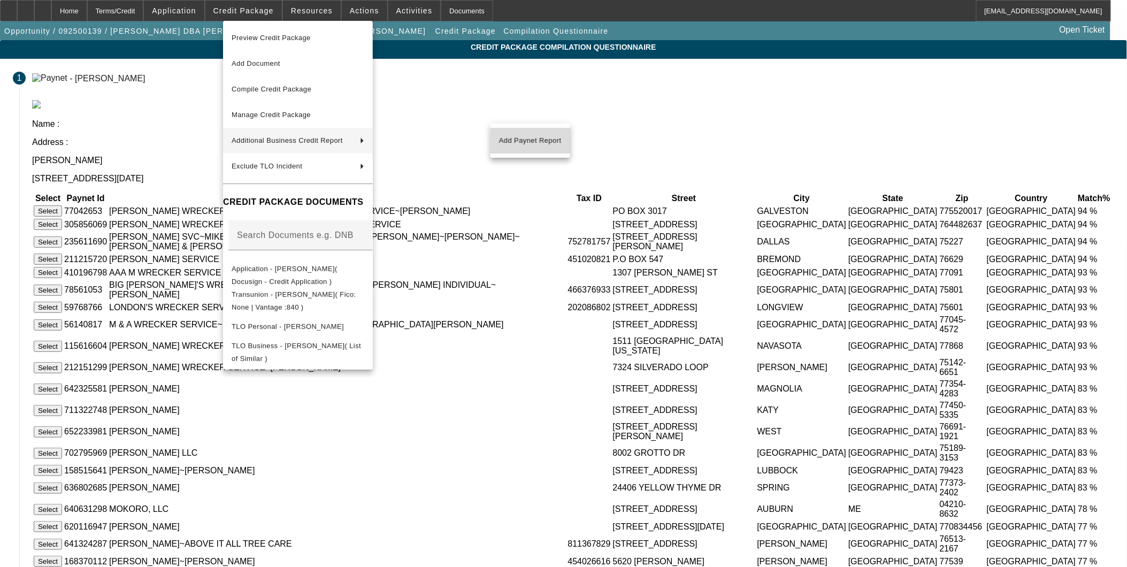
click at [534, 139] on span "Add Paynet Report" at bounding box center [530, 140] width 63 height 13
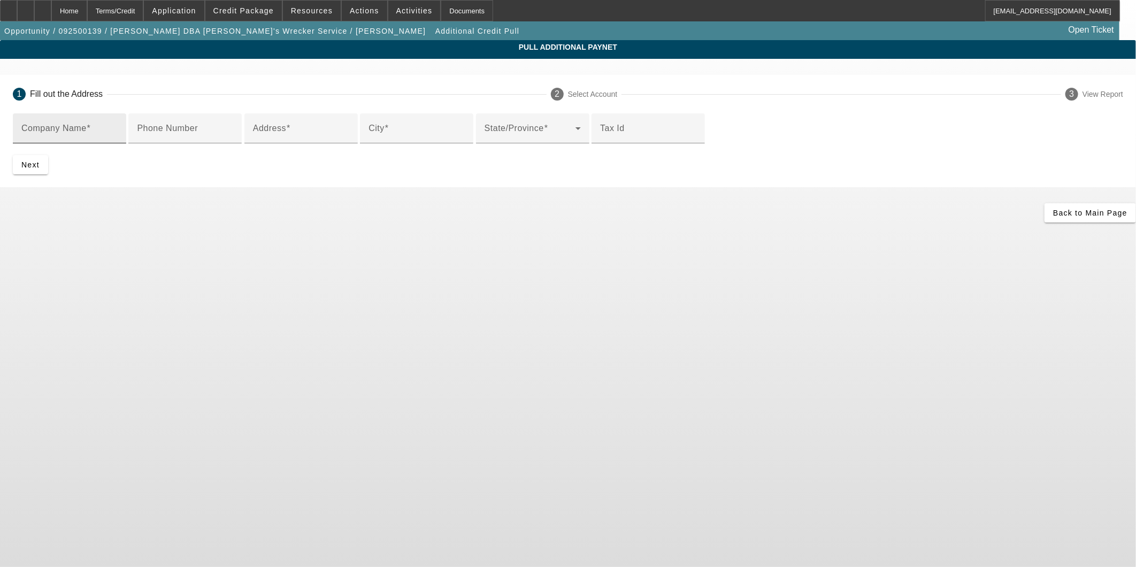
click at [118, 140] on div "Company Name" at bounding box center [69, 128] width 96 height 30
type input "andrew mokoro"
click at [233, 139] on input "Phone Number" at bounding box center [185, 132] width 96 height 13
click at [338, 139] on input "Address" at bounding box center [301, 132] width 96 height 13
type input "7707 Santa Lucia Ct"
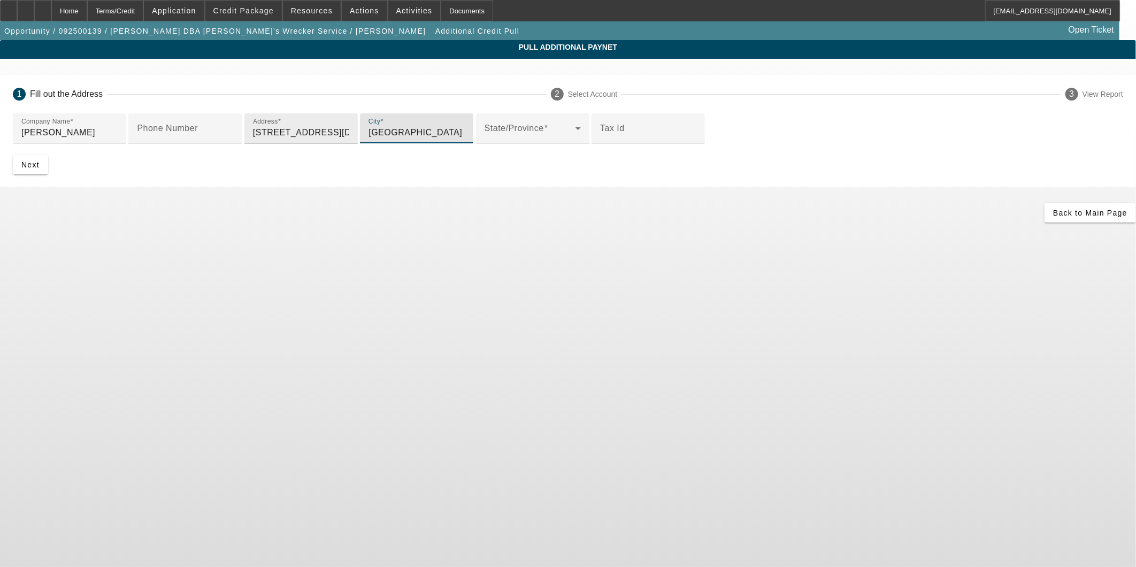
type input "houston"
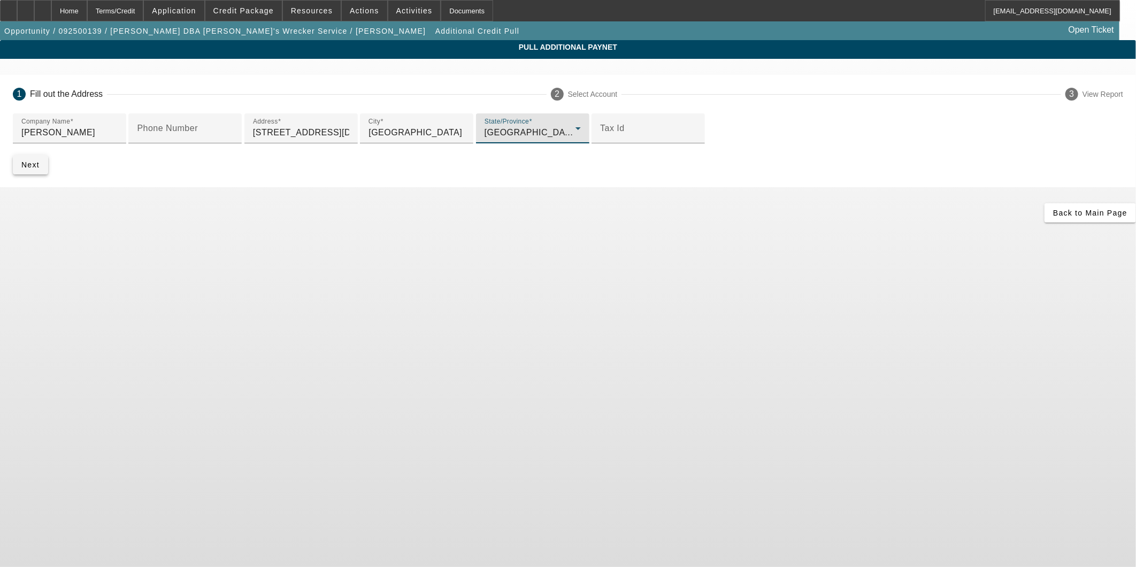
click at [48, 178] on span "submit" at bounding box center [30, 165] width 35 height 26
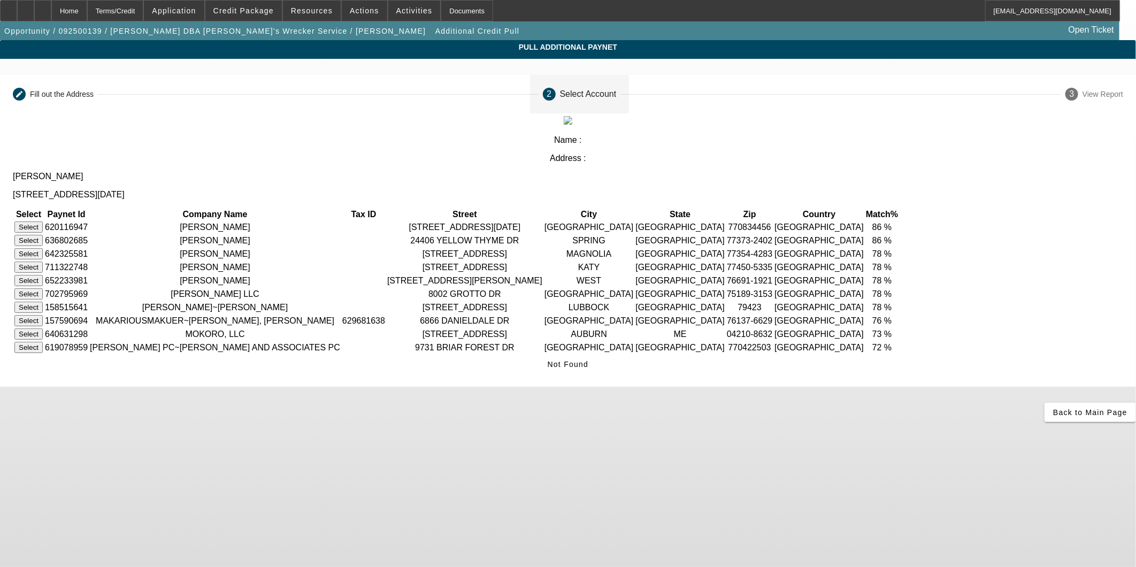
click at [43, 222] on button "Select" at bounding box center [28, 227] width 28 height 11
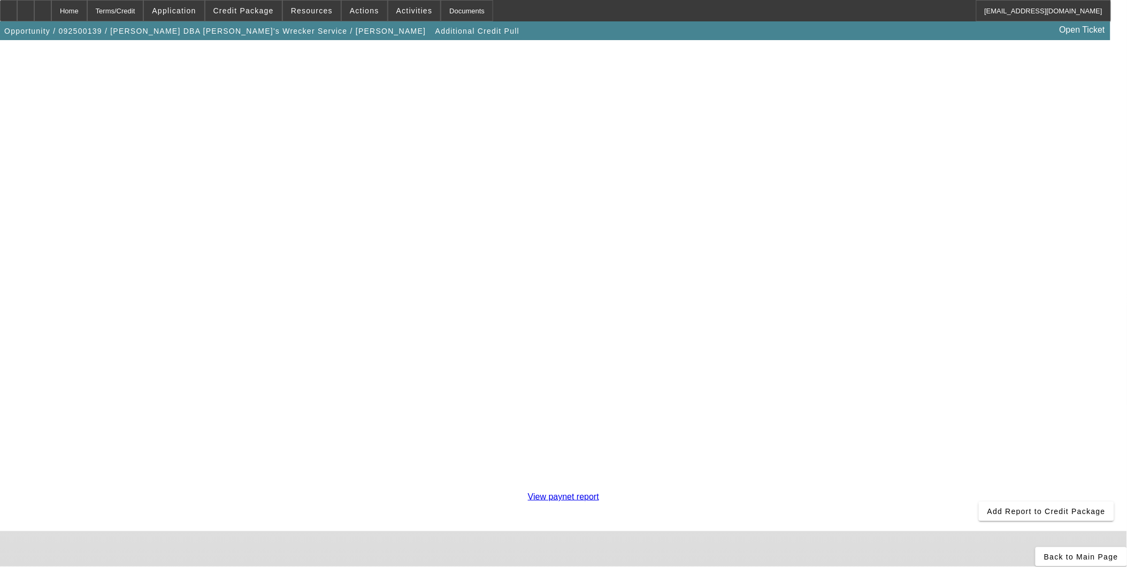
scroll to position [178, 0]
click at [988, 505] on span "Add Report to Credit Package" at bounding box center [1047, 509] width 118 height 9
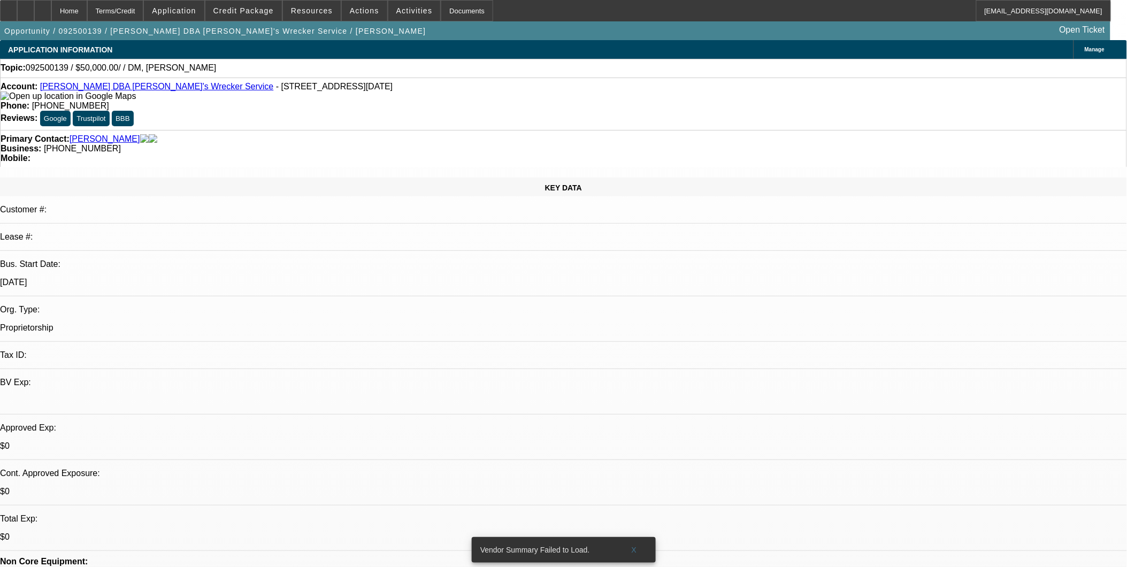
select select "0"
select select "2"
select select "0.1"
select select "4"
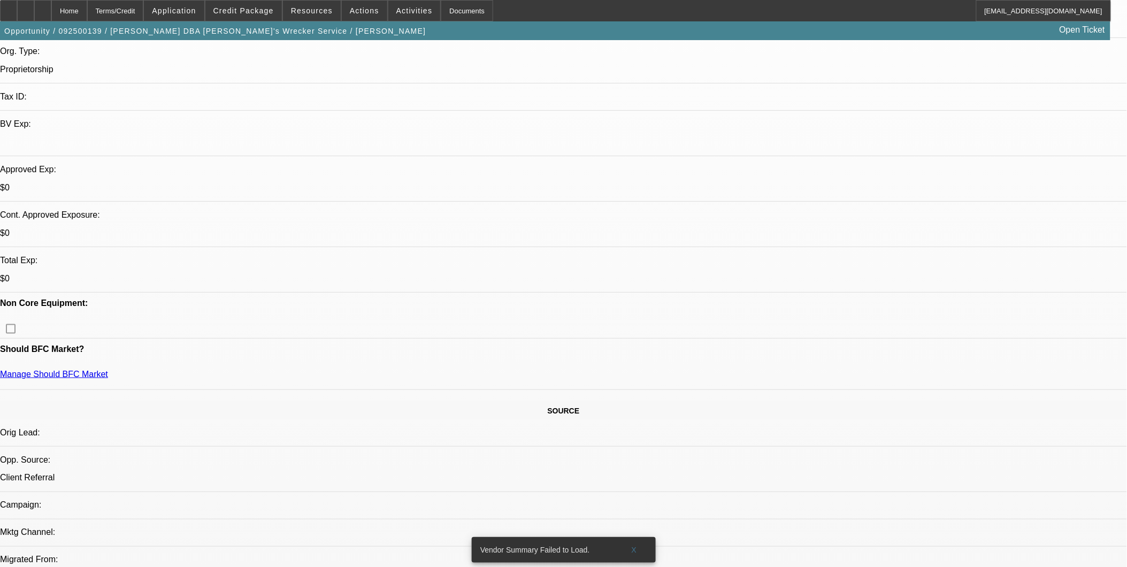
scroll to position [356, 0]
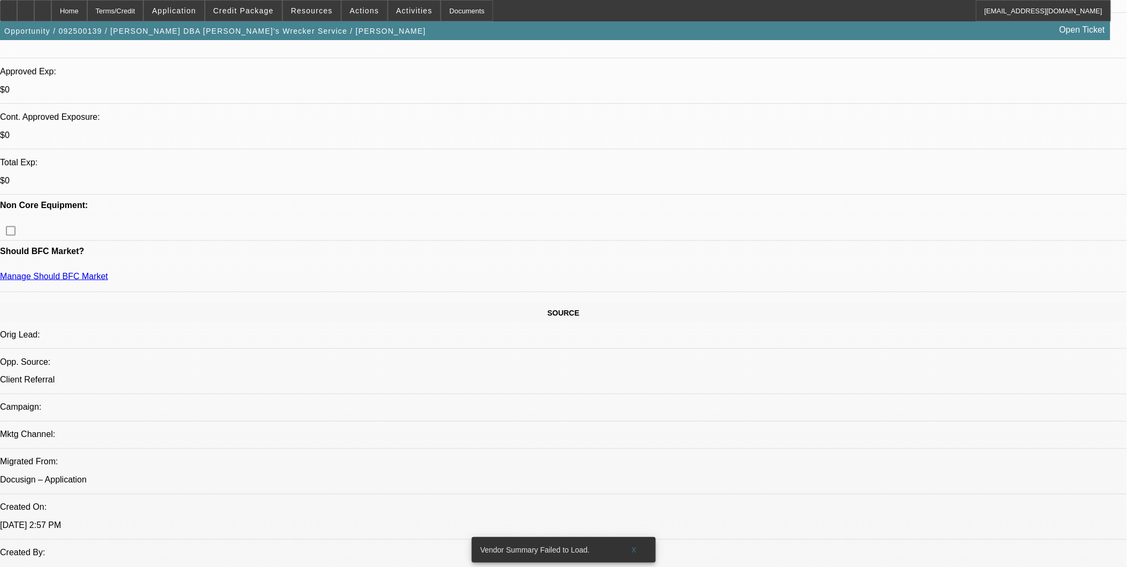
click at [247, 15] on span at bounding box center [243, 11] width 77 height 26
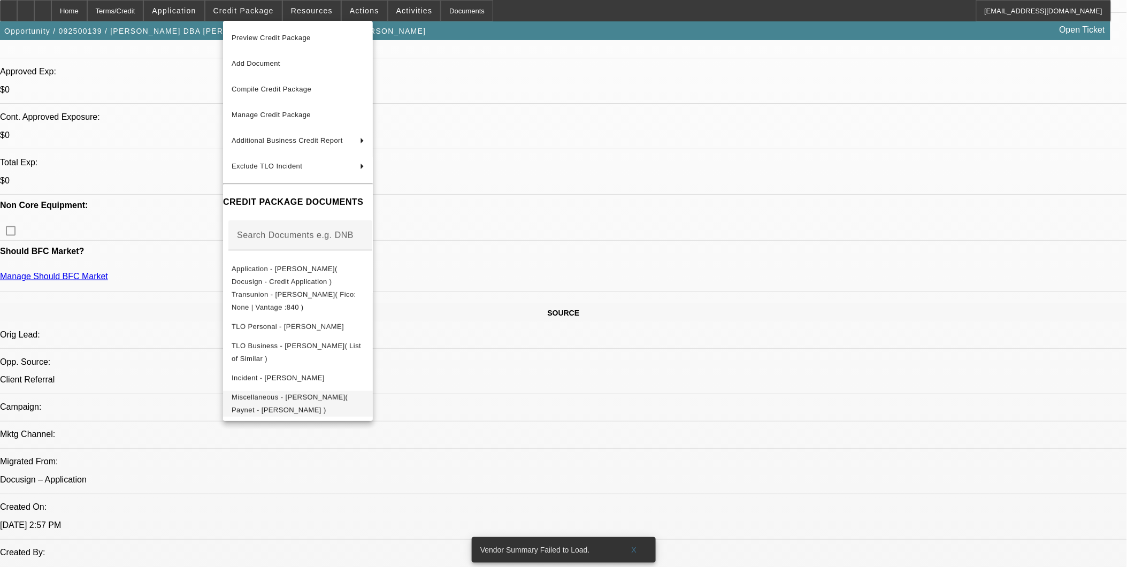
click at [335, 401] on span "Miscellaneous - Andrew Mokoro( Paynet - andrew mokoro )" at bounding box center [290, 403] width 116 height 21
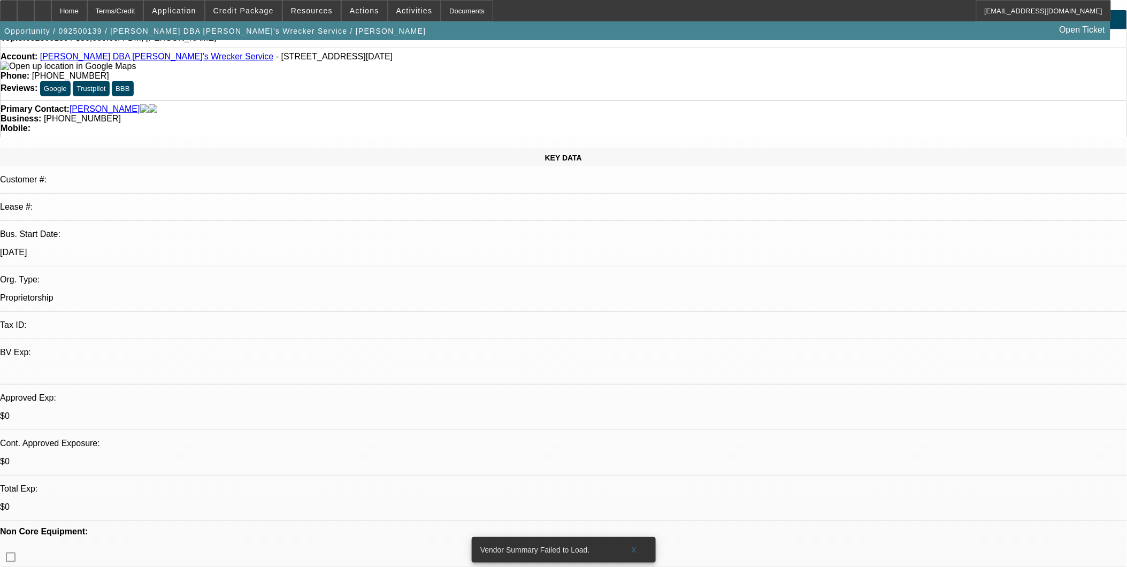
scroll to position [0, 0]
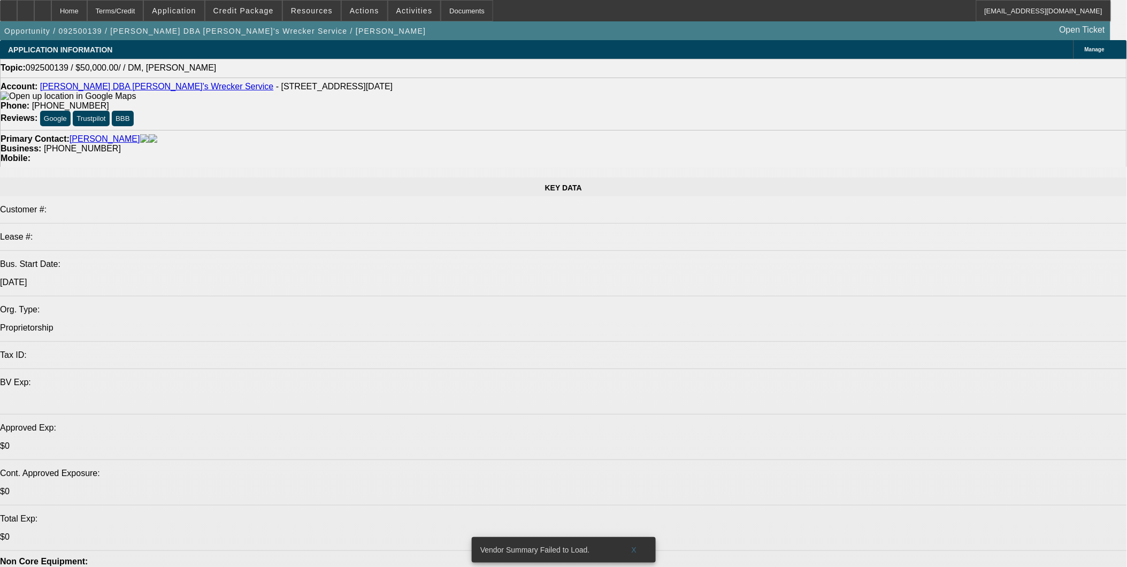
select select "0"
select select "2"
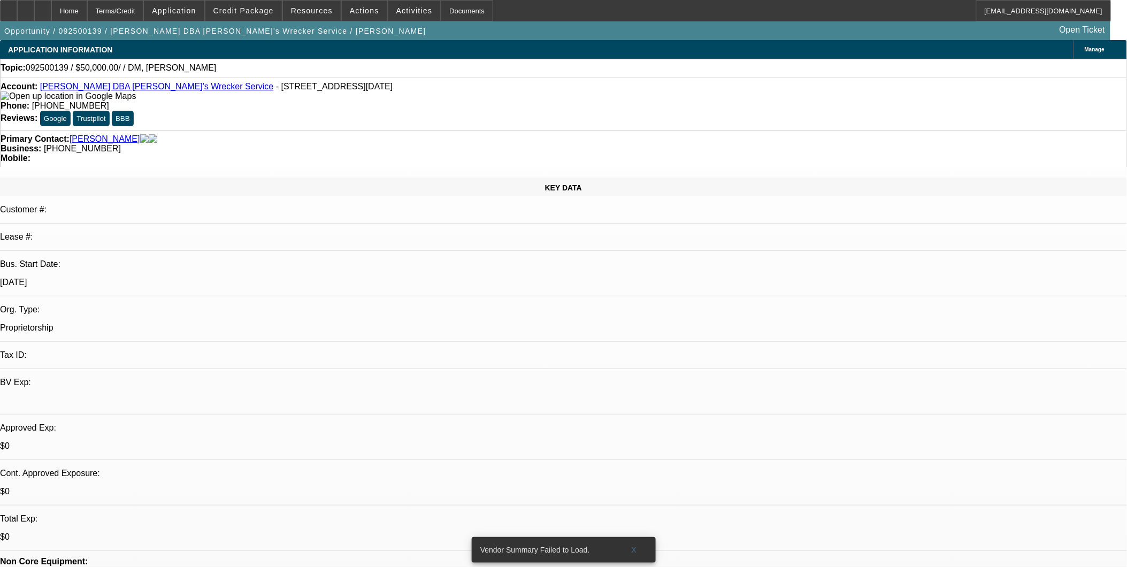
select select "2"
select select "0.1"
select select "4"
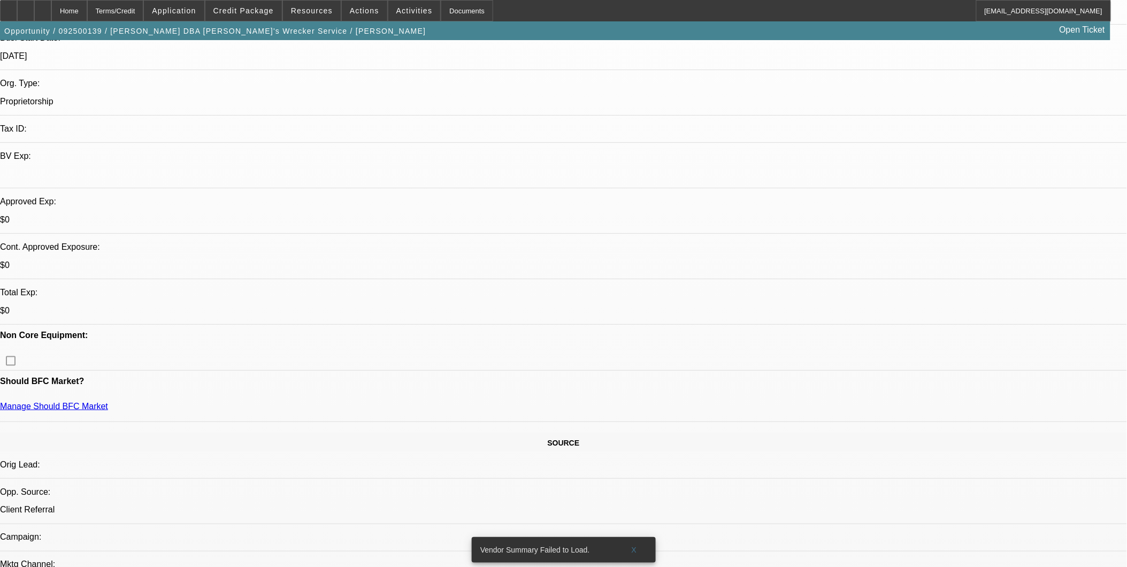
scroll to position [297, 0]
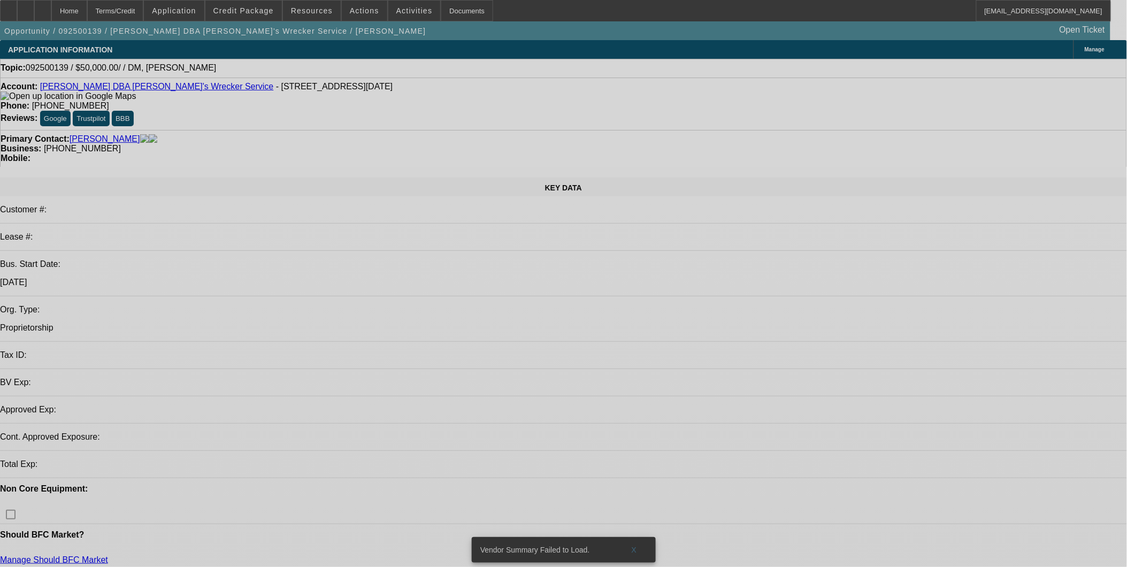
select select "0"
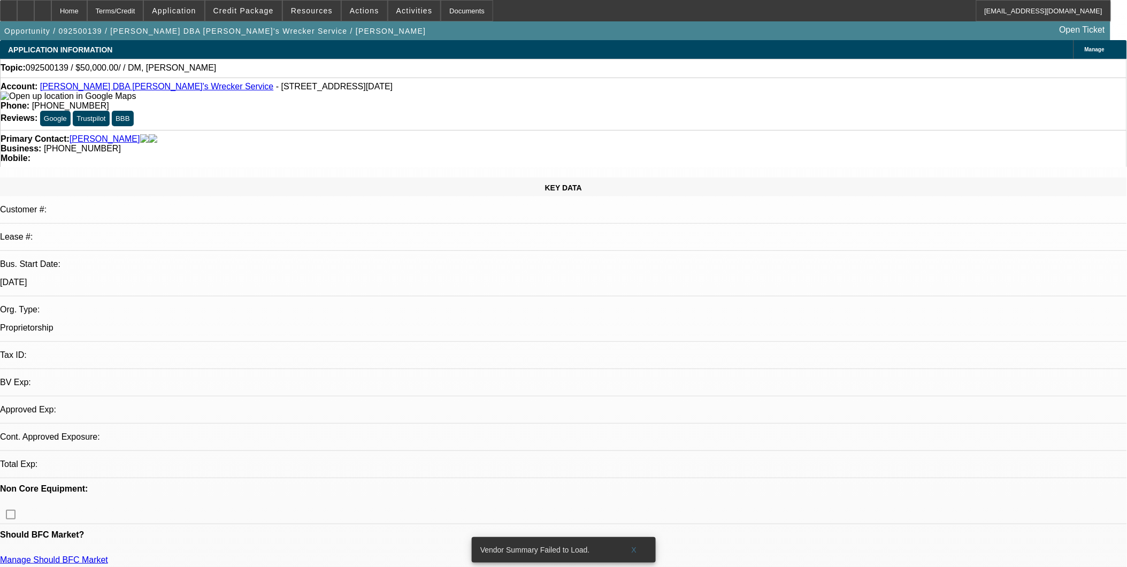
select select "2"
select select "0.1"
select select "1"
select select "2"
select select "4"
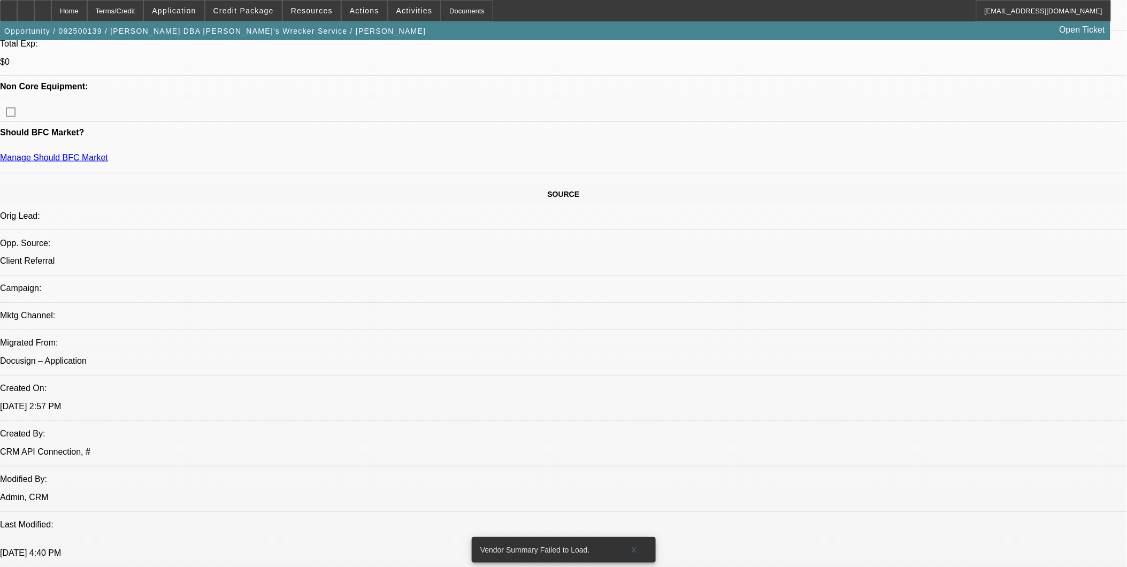
scroll to position [416, 0]
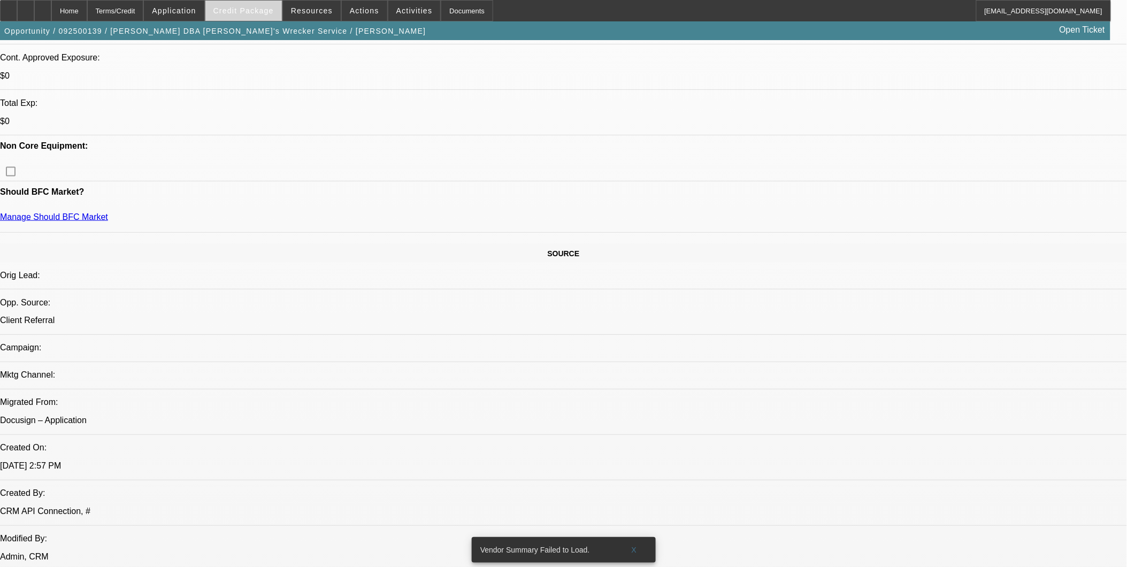
click at [242, 12] on span "Credit Package" at bounding box center [243, 10] width 60 height 9
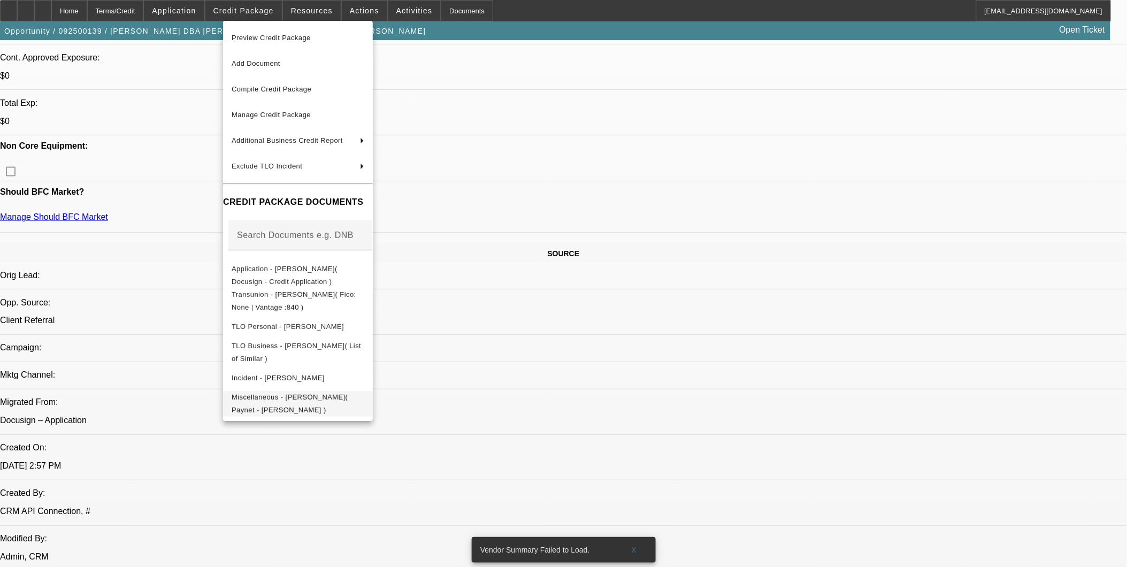
click at [333, 396] on span "Miscellaneous - Andrew Mokoro( Paynet - andrew mokoro )" at bounding box center [290, 403] width 116 height 21
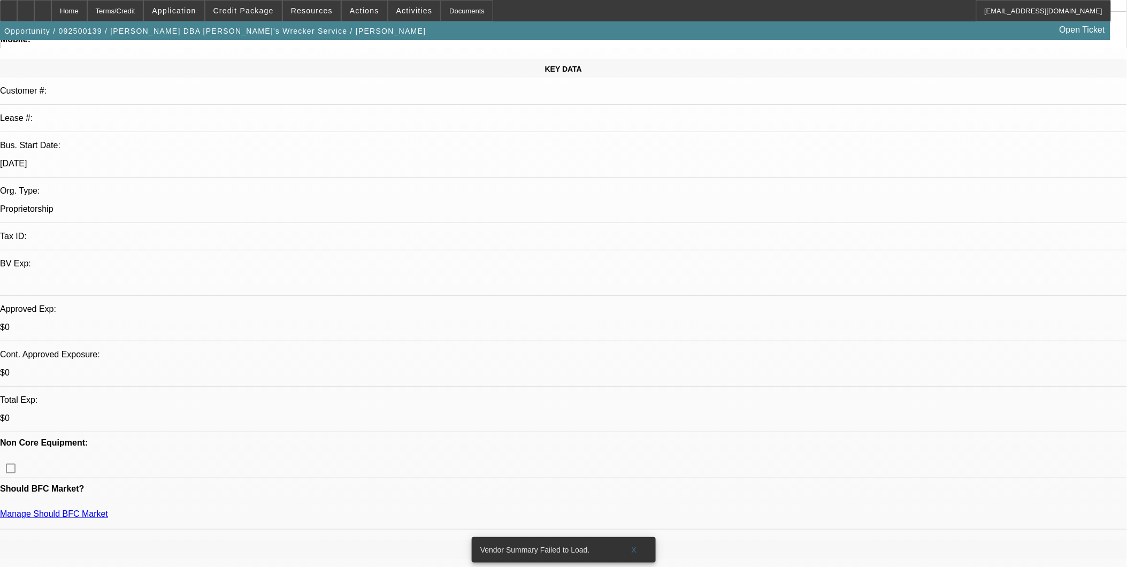
scroll to position [0, 0]
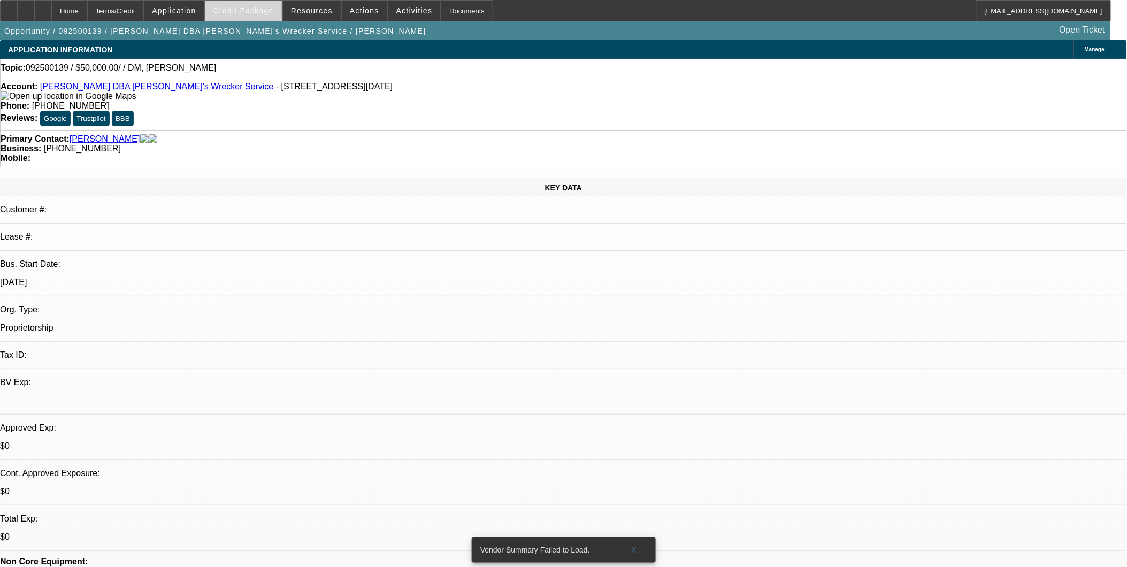
click at [263, 10] on span "Credit Package" at bounding box center [243, 10] width 60 height 9
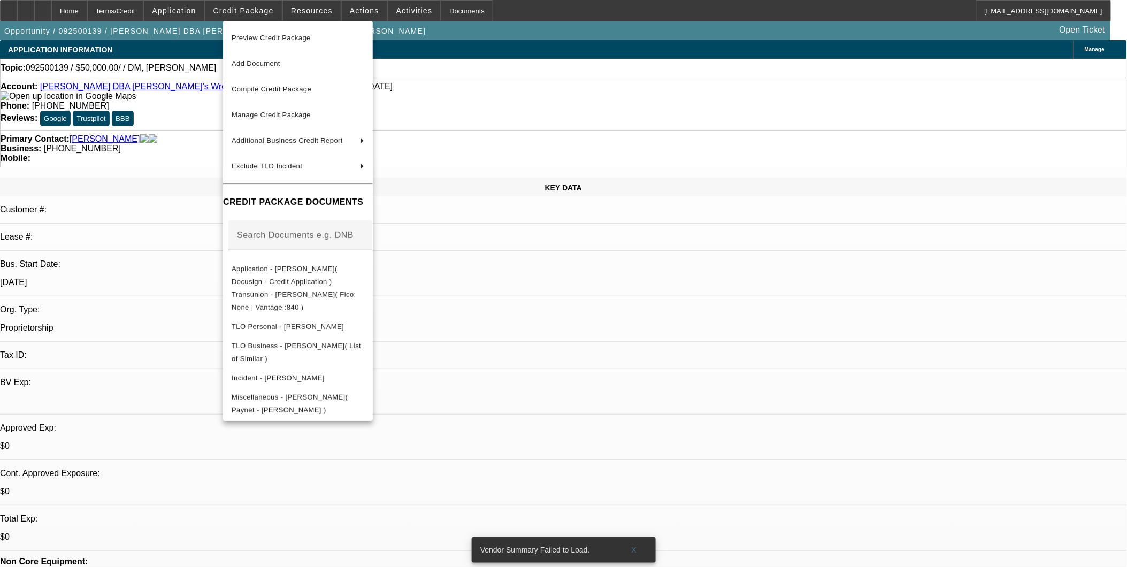
click at [592, 308] on div at bounding box center [563, 283] width 1127 height 567
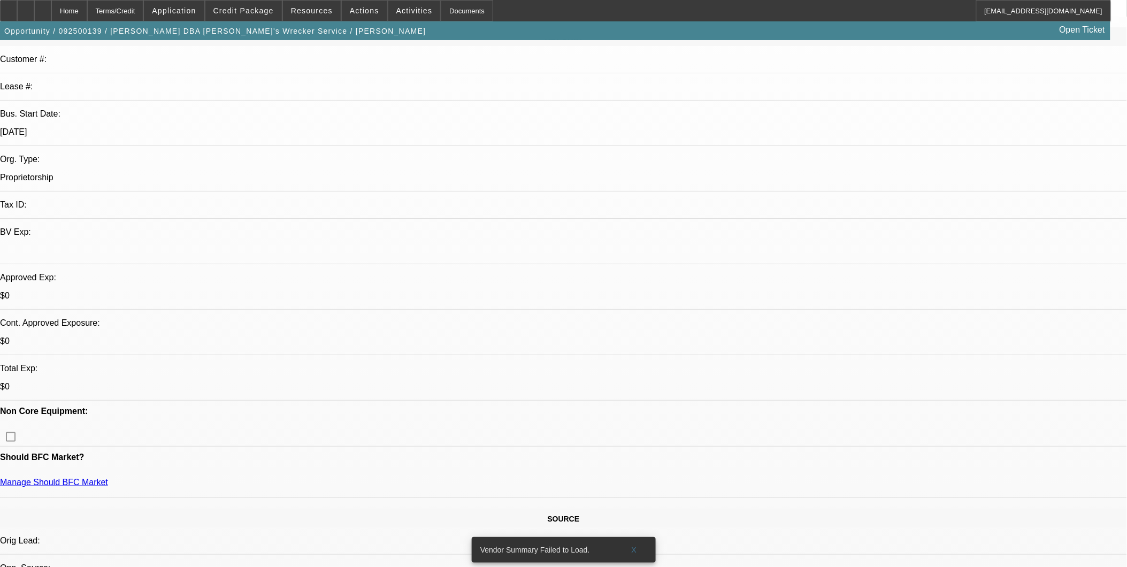
scroll to position [178, 0]
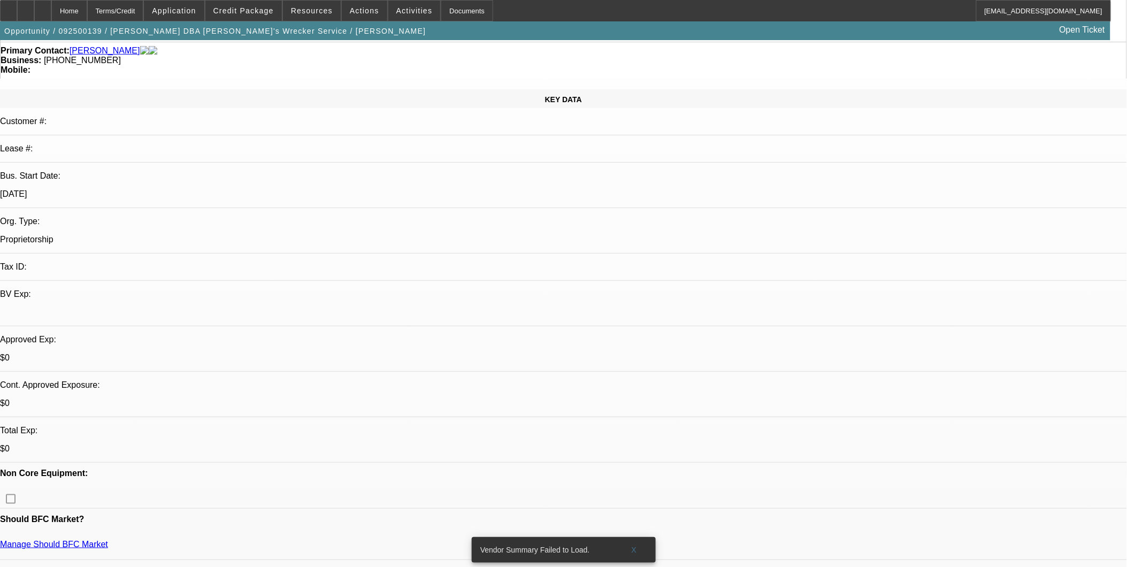
scroll to position [0, 0]
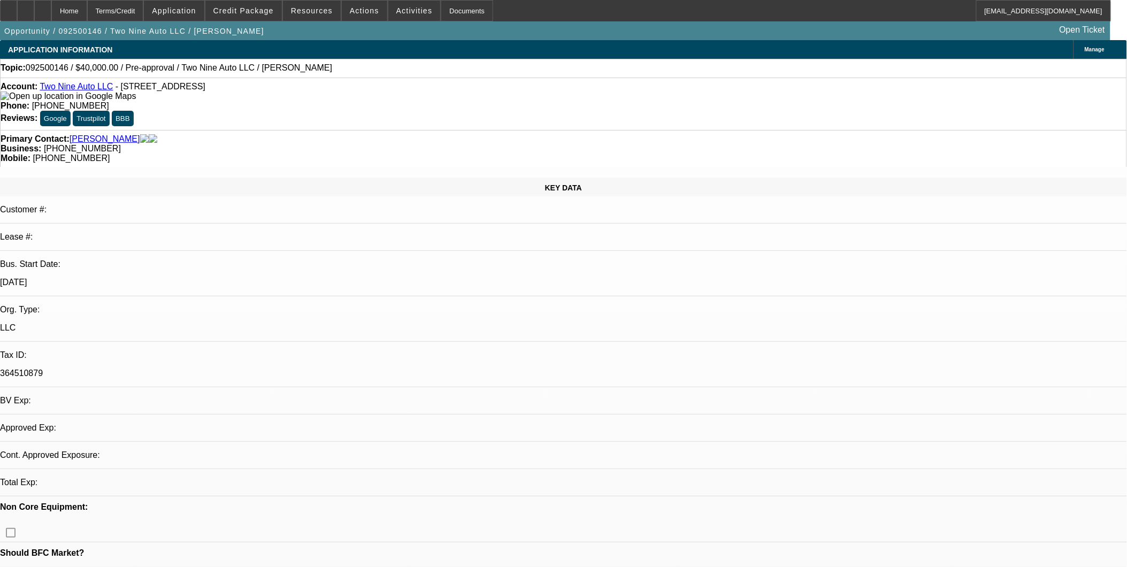
select select "0"
select select "2"
select select "0.1"
select select "4"
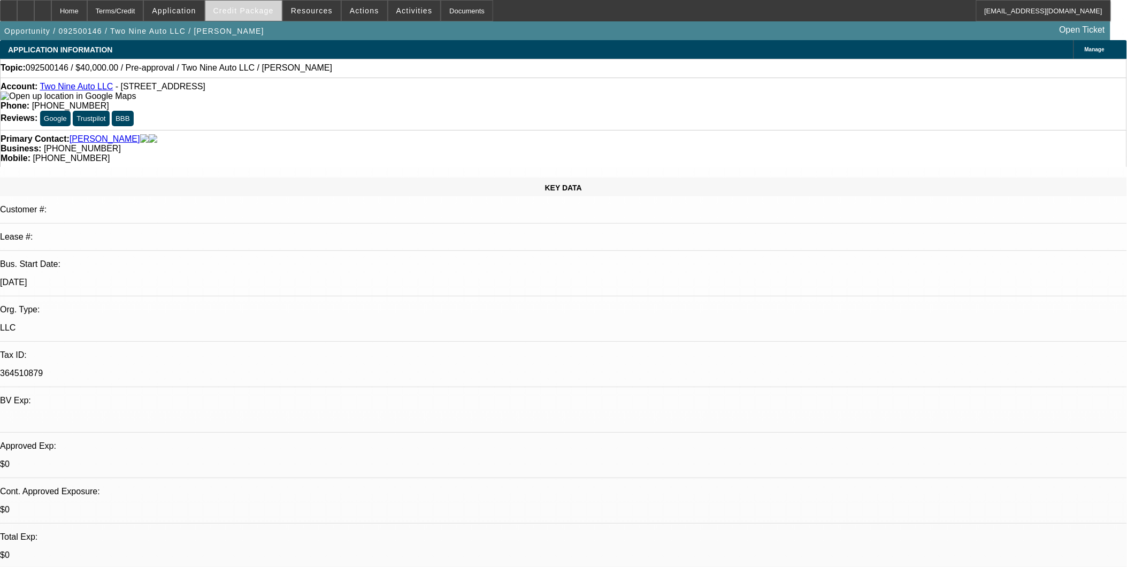
click at [241, 13] on span "Credit Package" at bounding box center [243, 10] width 60 height 9
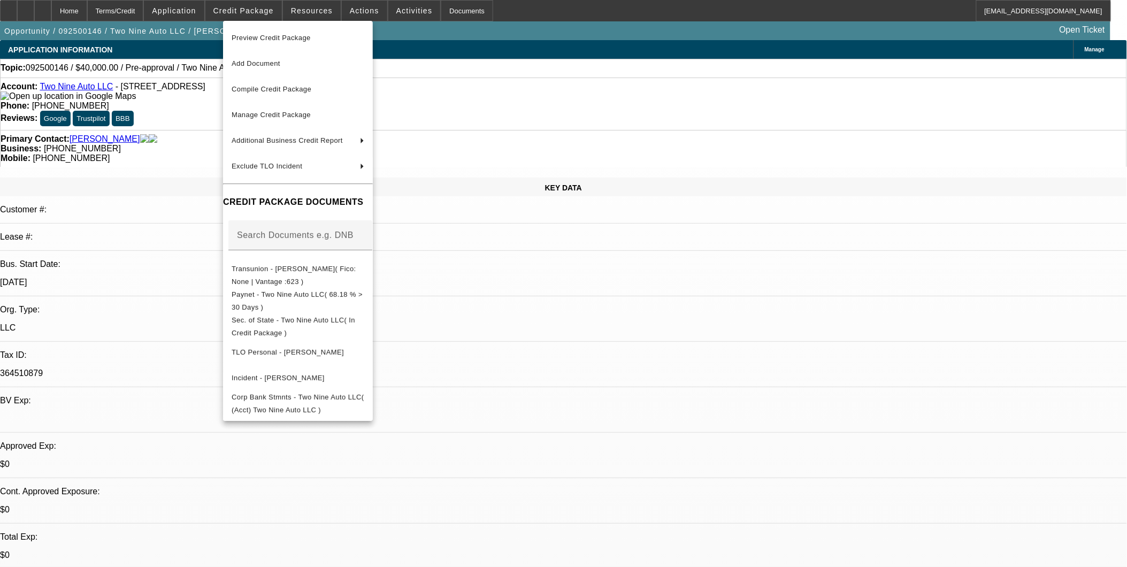
click at [563, 320] on div at bounding box center [563, 283] width 1127 height 567
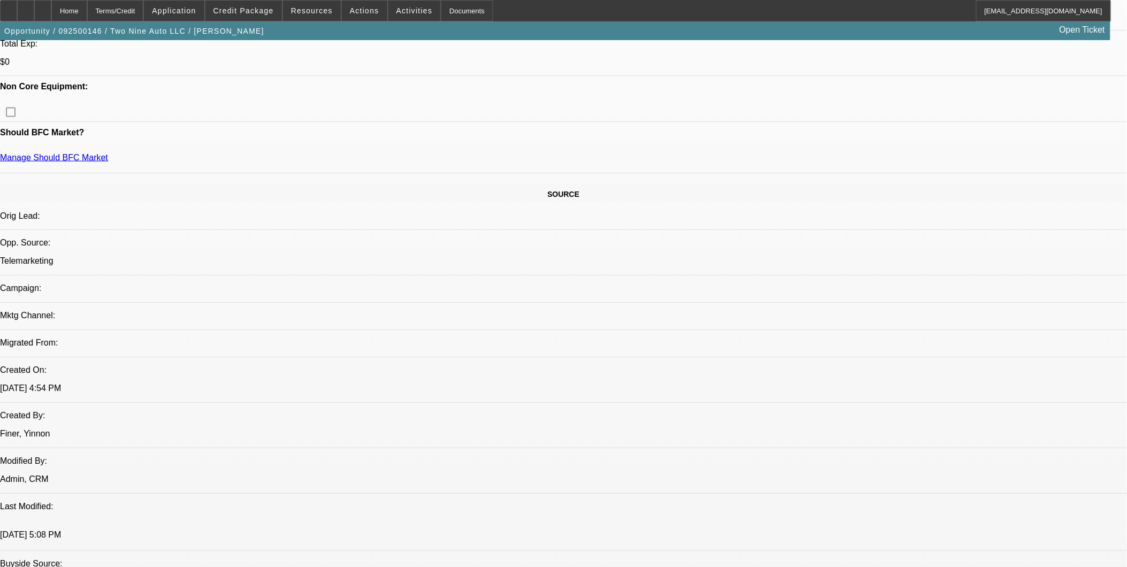
scroll to position [475, 0]
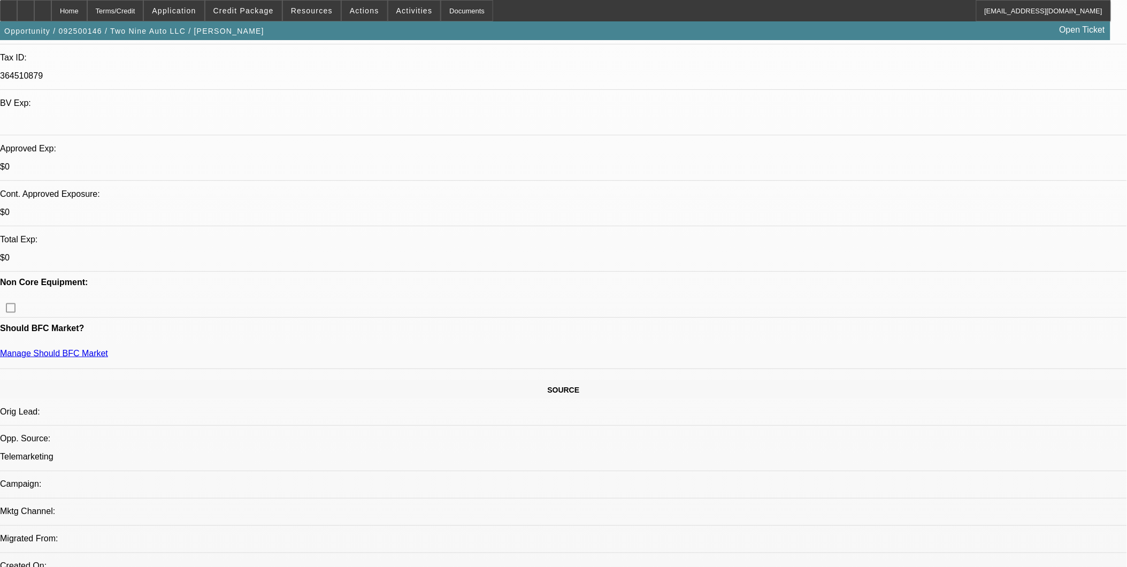
scroll to position [297, 0]
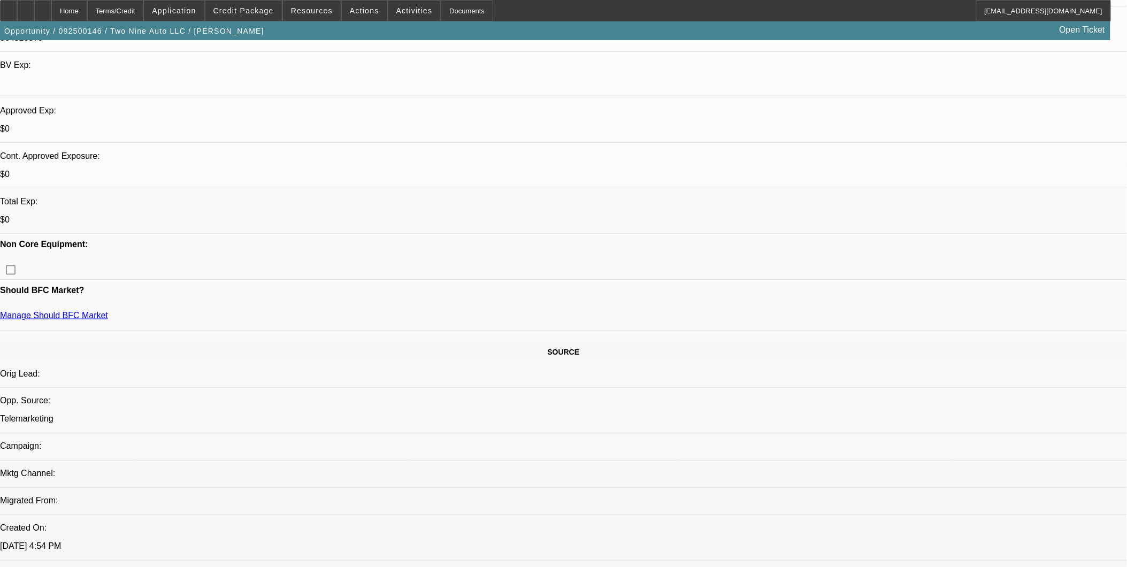
scroll to position [356, 0]
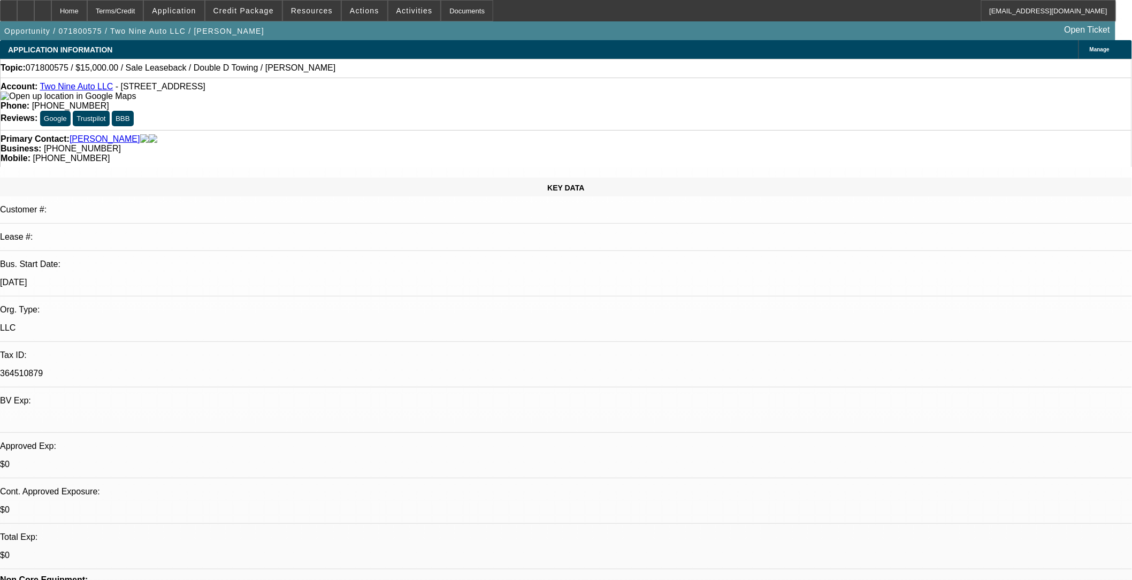
select select "0"
select select "2"
select select "0.1"
select select "1"
select select "2"
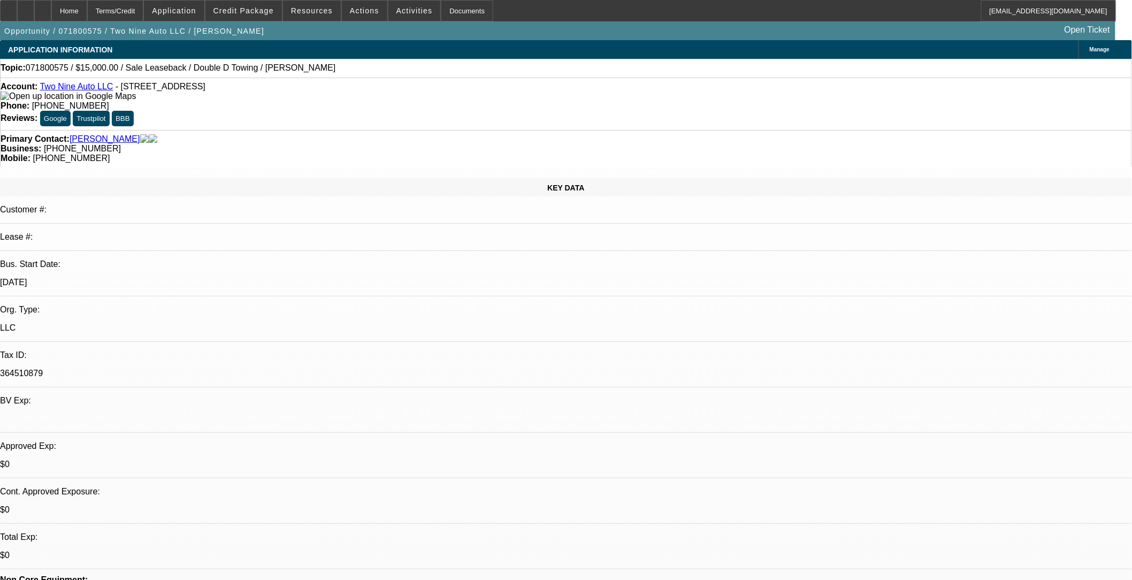
select select
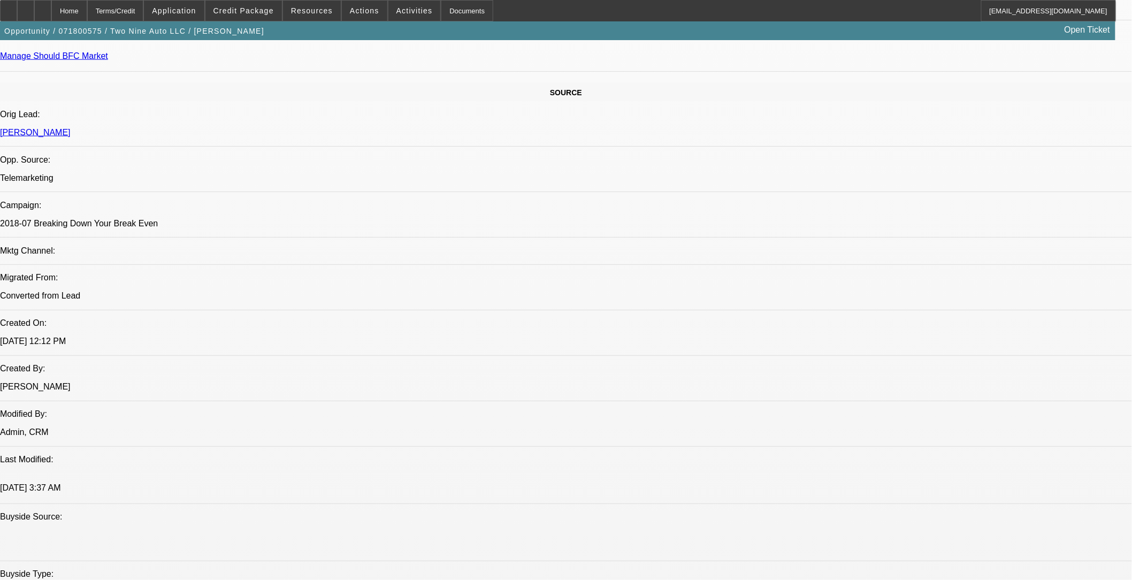
scroll to position [594, 0]
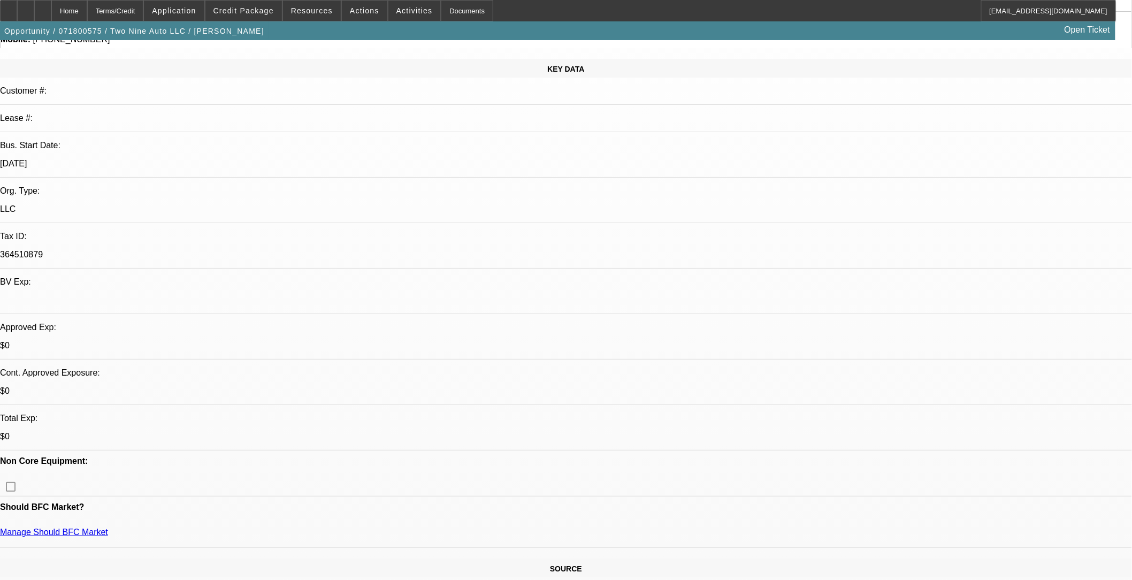
scroll to position [0, 0]
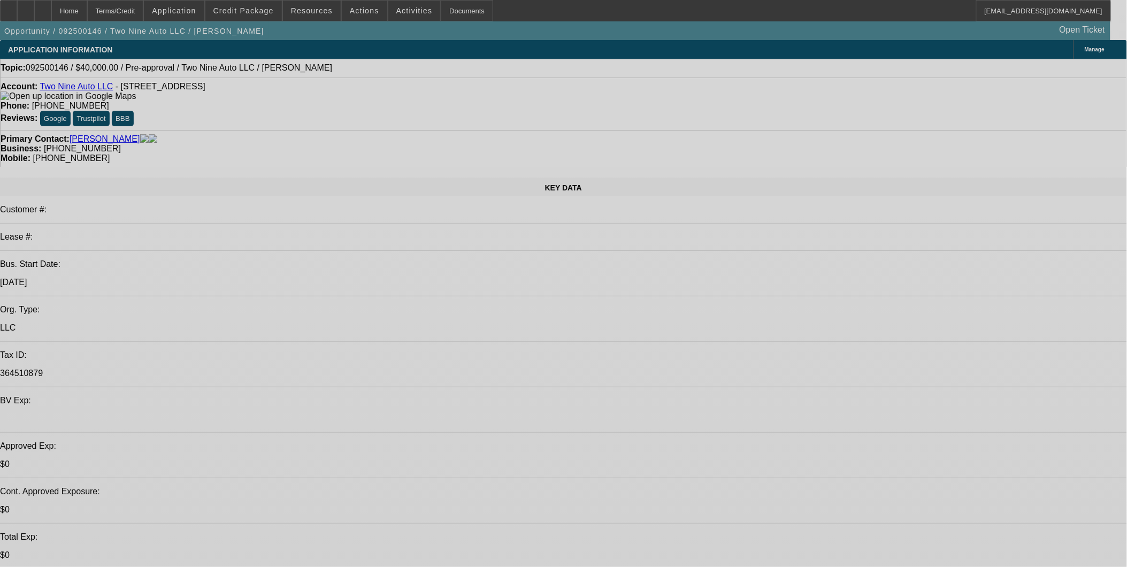
select select "0"
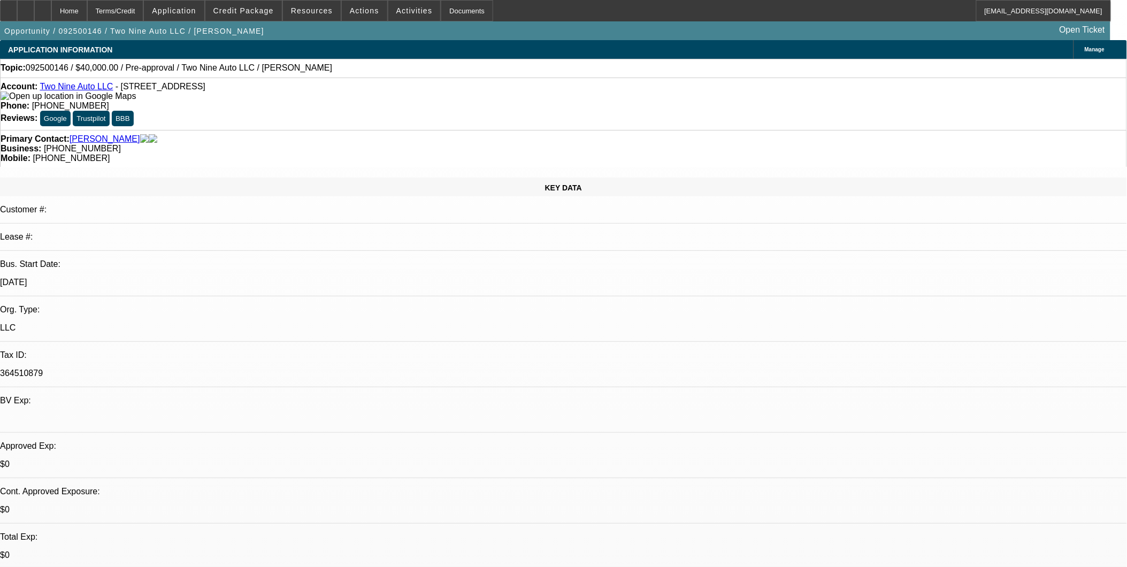
select select "2"
select select "0.1"
select select "1"
select select "2"
select select "4"
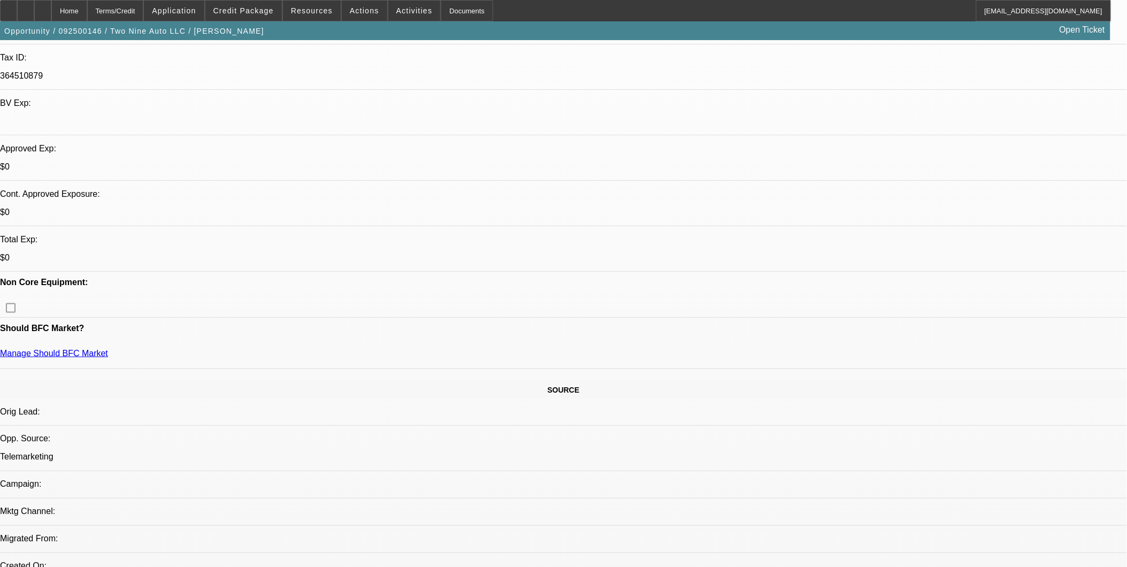
scroll to position [356, 0]
